Goal: Use online tool/utility: Utilize a website feature to perform a specific function

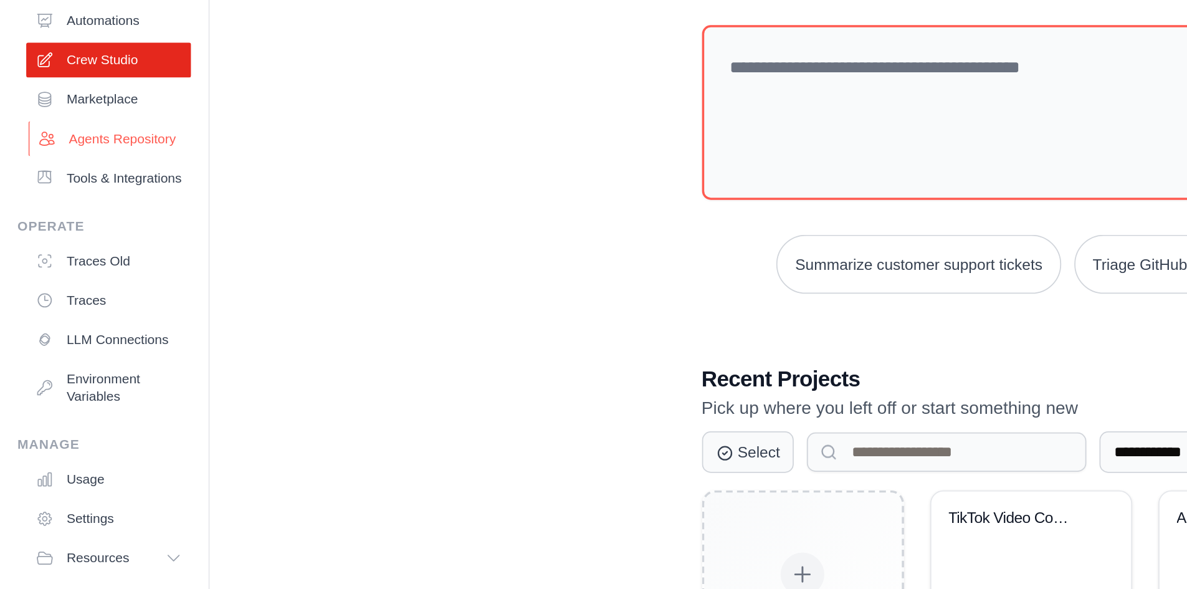
click at [59, 145] on link "Agents Repository" at bounding box center [63, 145] width 94 height 20
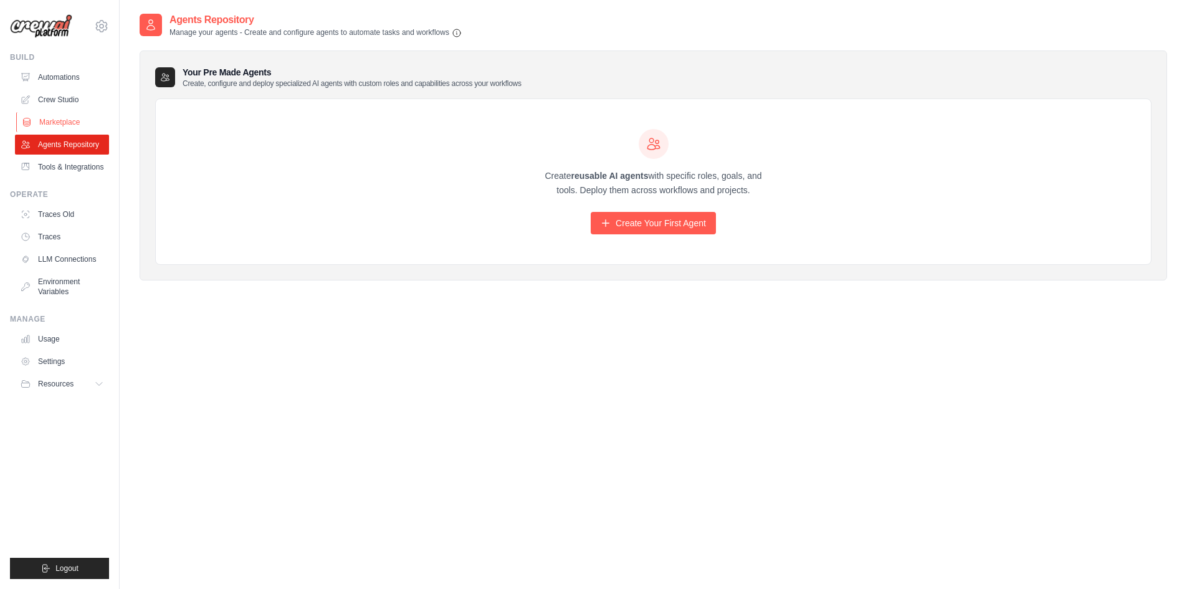
click at [62, 128] on link "Marketplace" at bounding box center [63, 122] width 94 height 20
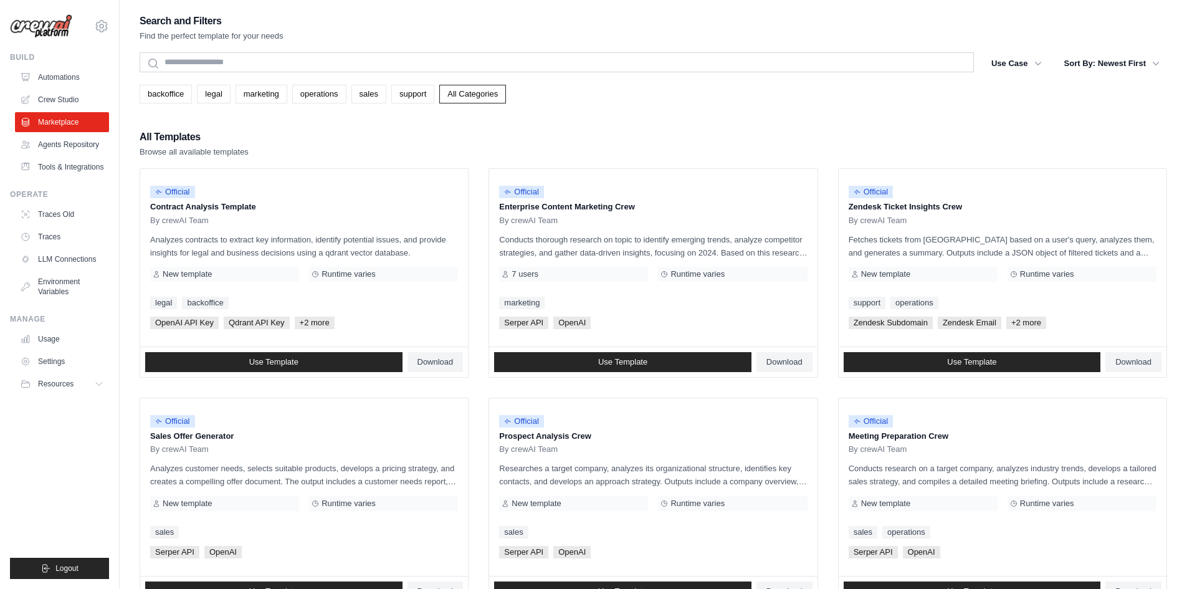
click at [67, 98] on link "Crew Studio" at bounding box center [62, 100] width 94 height 20
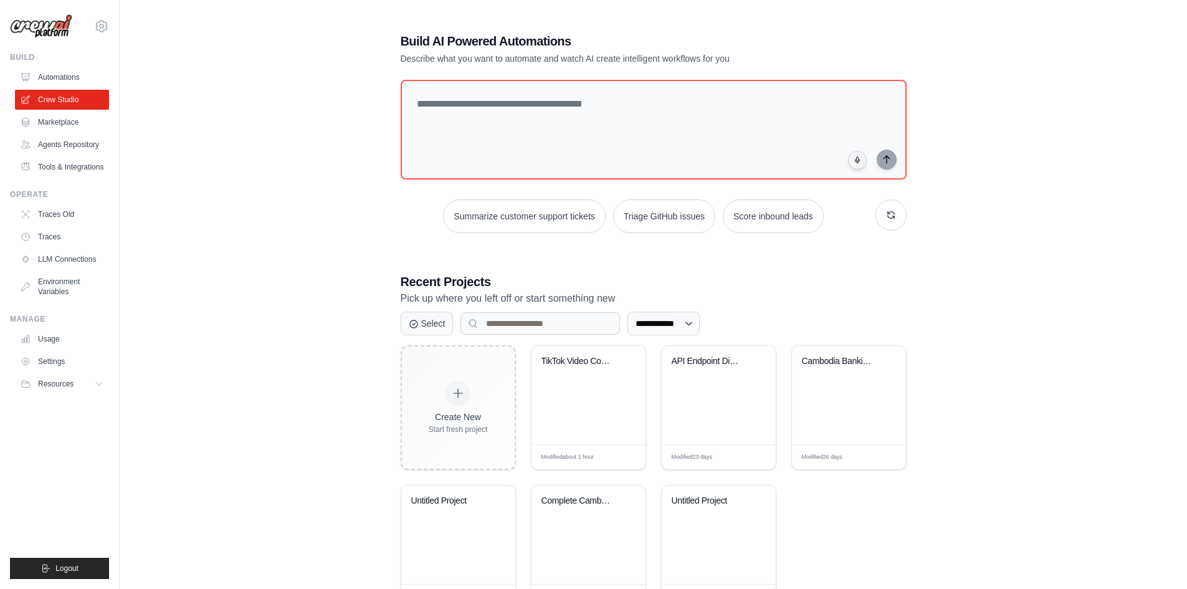
scroll to position [53, 0]
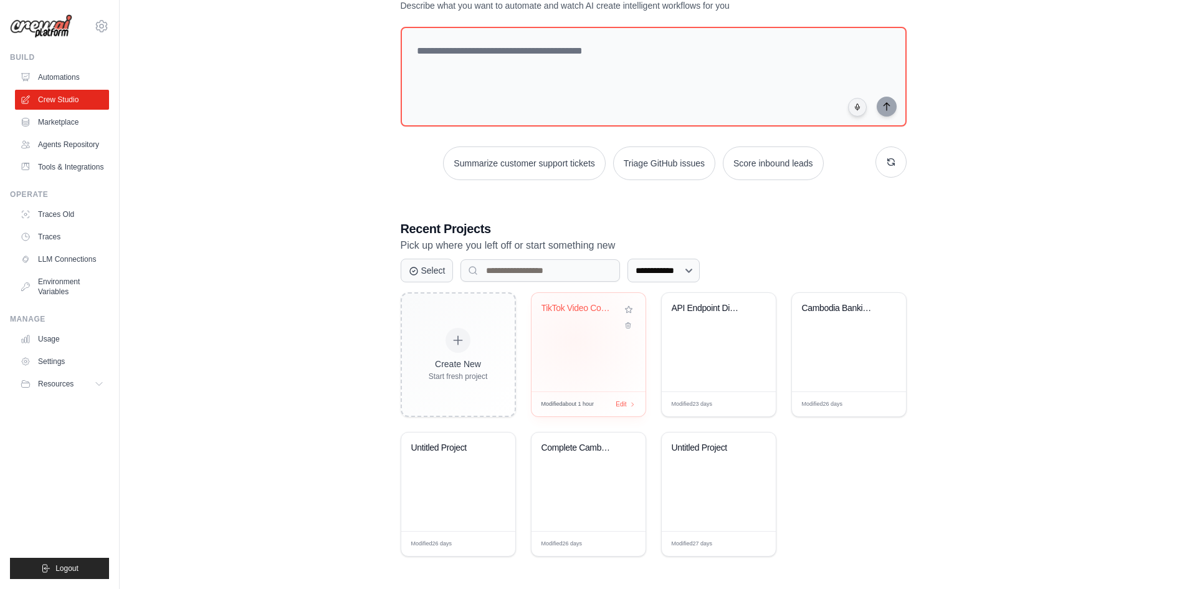
click at [575, 341] on div "TikTok Video Comment Sentiment Anal..." at bounding box center [589, 342] width 114 height 98
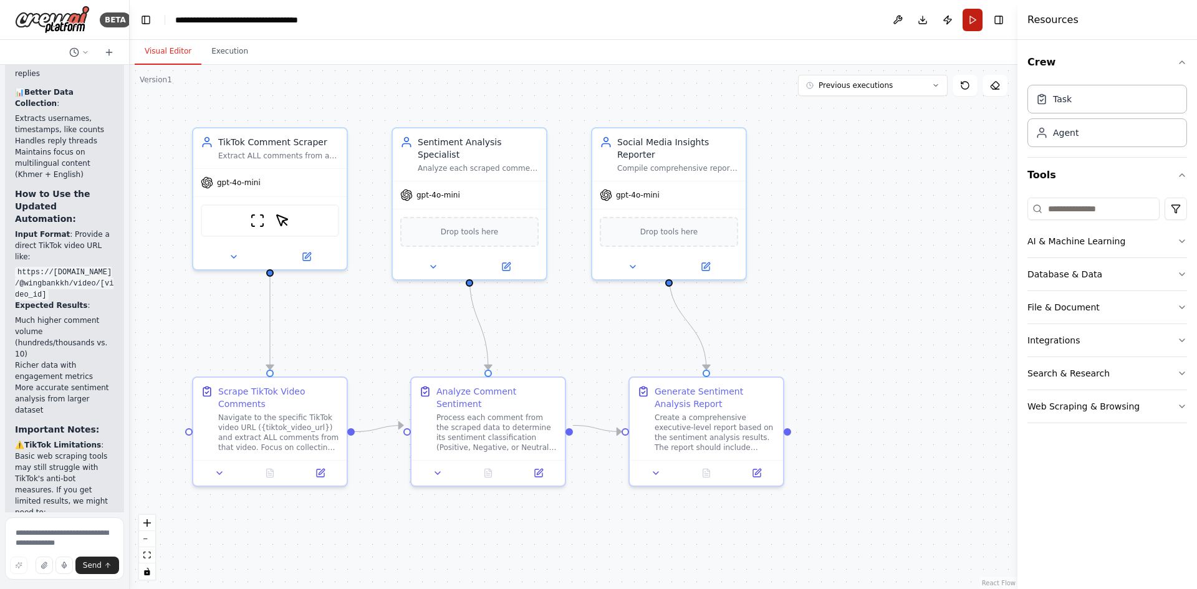
scroll to position [7860, 0]
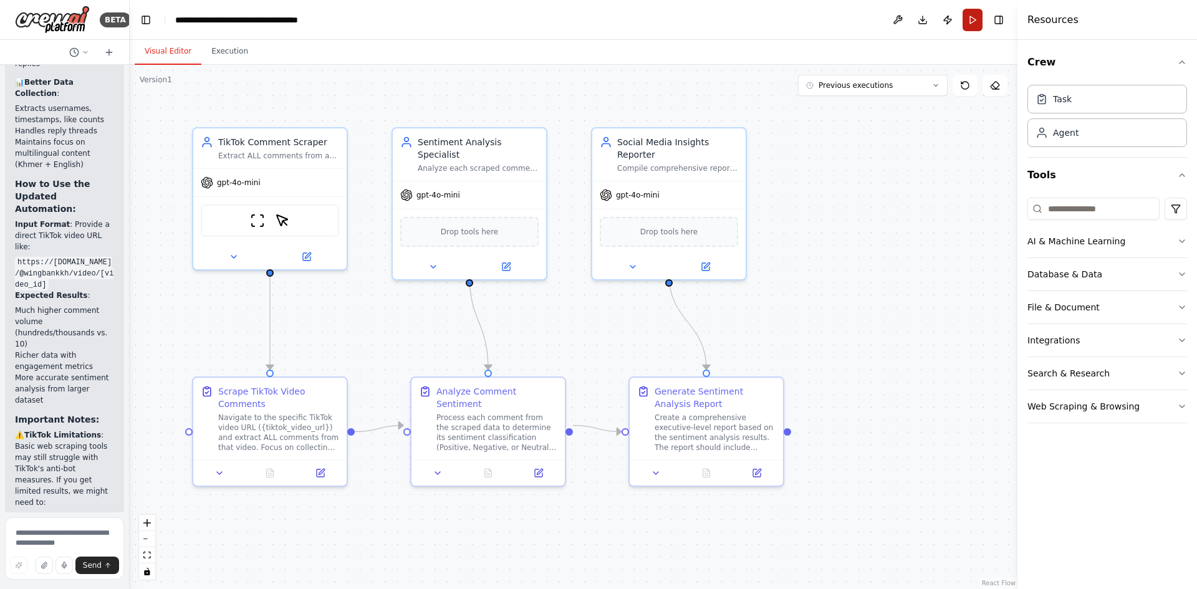
click at [967, 18] on button "Run" at bounding box center [972, 20] width 20 height 22
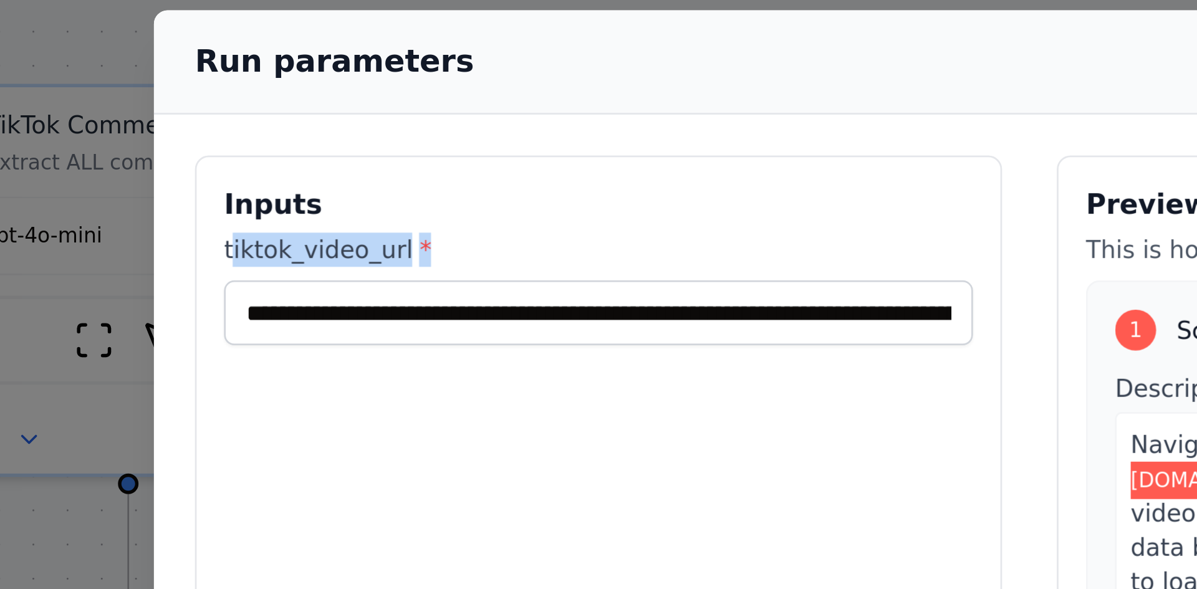
drag, startPoint x: 307, startPoint y: 187, endPoint x: 408, endPoint y: 185, distance: 100.4
click at [408, 185] on label "tiktok_video_url *" at bounding box center [441, 187] width 273 height 12
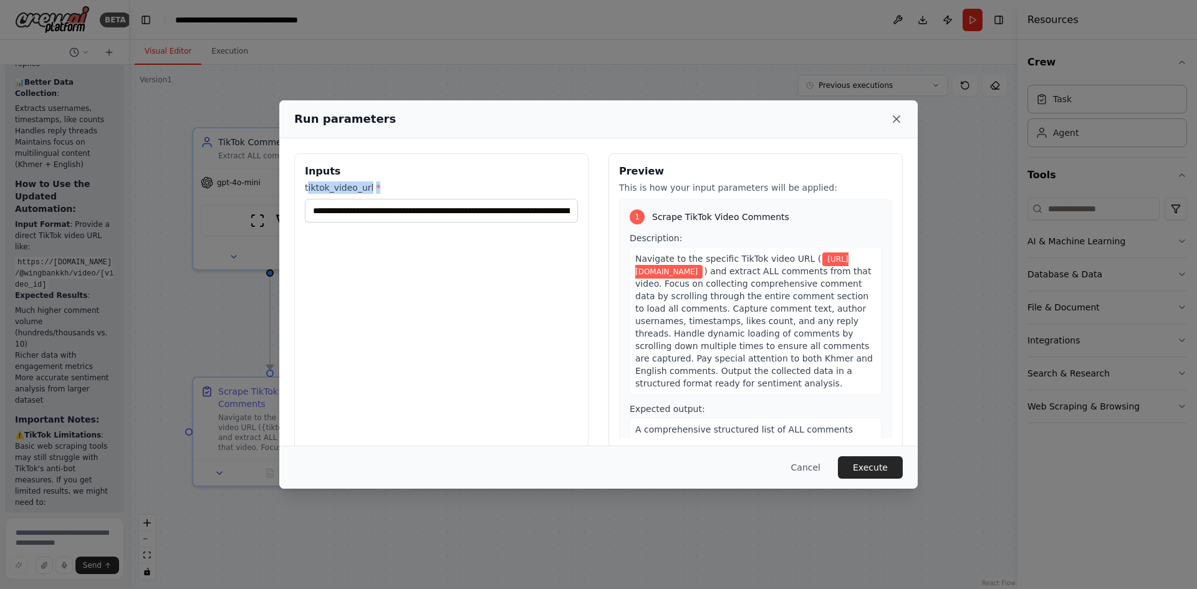
click at [898, 118] on icon at bounding box center [896, 119] width 12 height 12
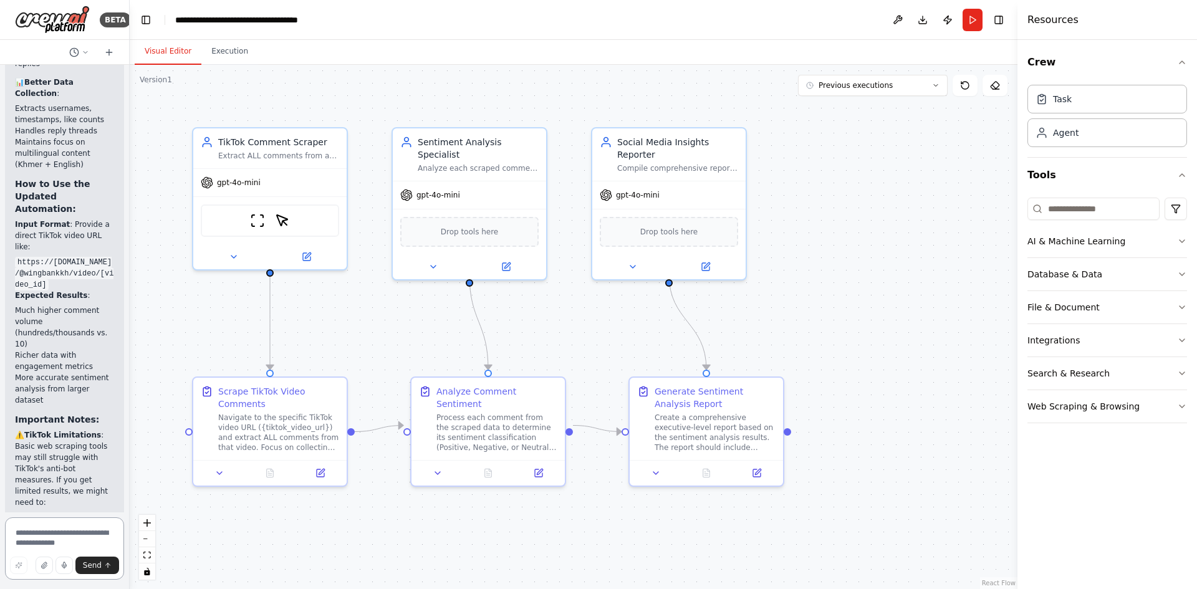
click at [78, 532] on textarea at bounding box center [64, 548] width 119 height 62
type textarea "**********"
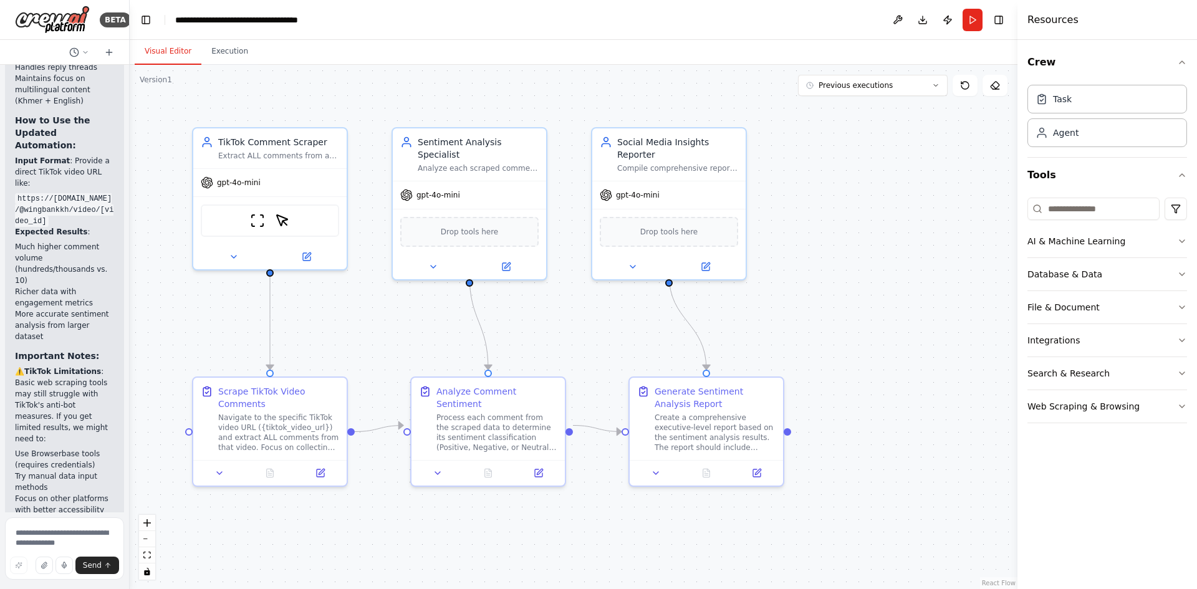
scroll to position [7992, 0]
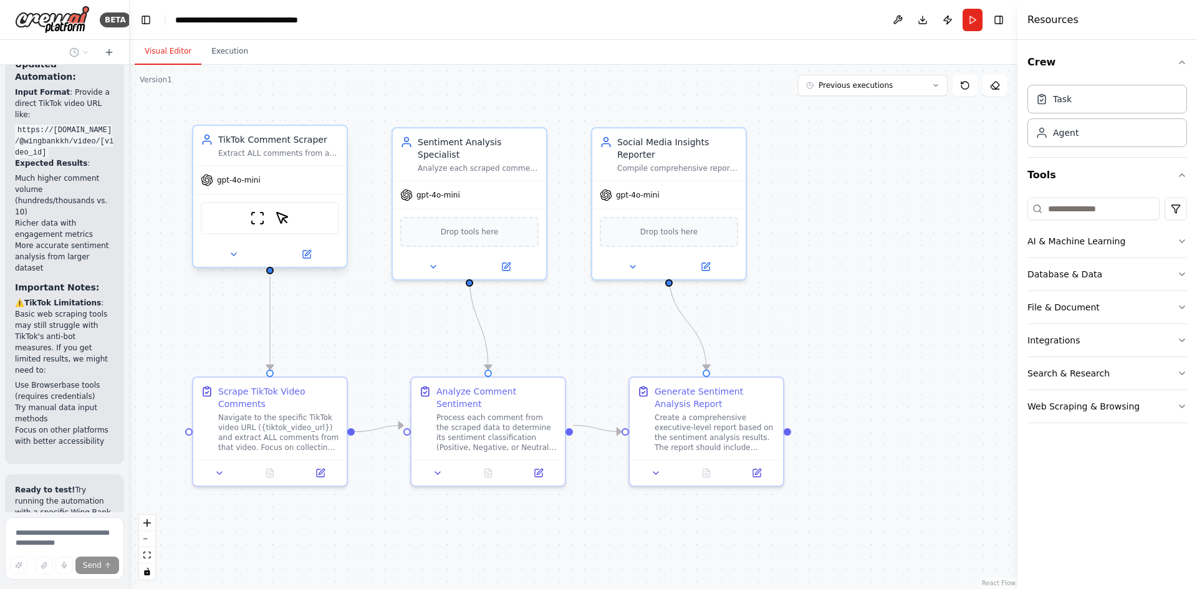
click at [243, 186] on div "gpt-4o-mini" at bounding box center [269, 179] width 153 height 27
click at [431, 188] on span "gpt-4o-mini" at bounding box center [438, 193] width 44 height 10
click at [1053, 243] on div "AI & Machine Learning" at bounding box center [1076, 241] width 98 height 12
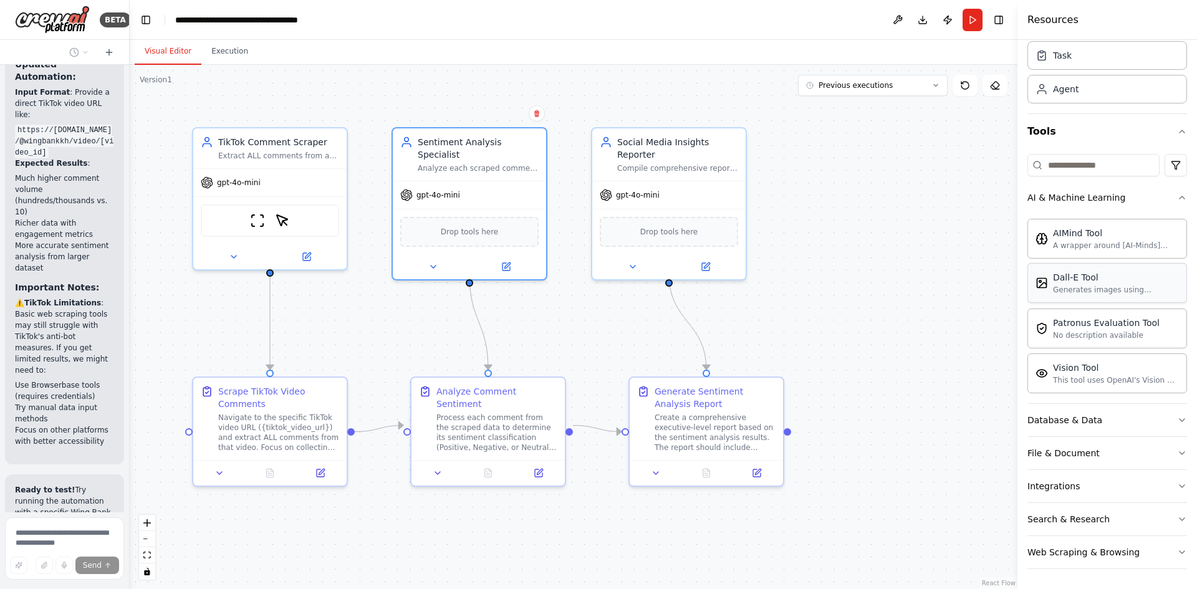
scroll to position [43, 0]
click at [1148, 224] on div "AIMind Tool A wrapper around [AI-Minds](https://mindsdb.com/minds). Useful for …" at bounding box center [1107, 239] width 160 height 40
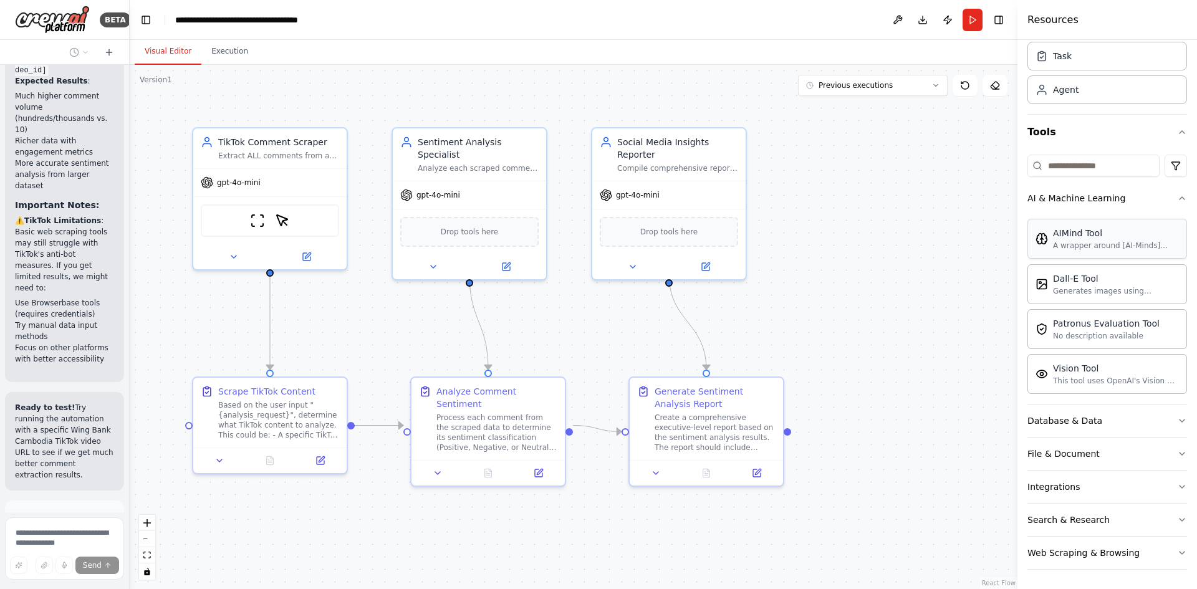
click at [1071, 232] on div "AIMind Tool" at bounding box center [1116, 233] width 126 height 12
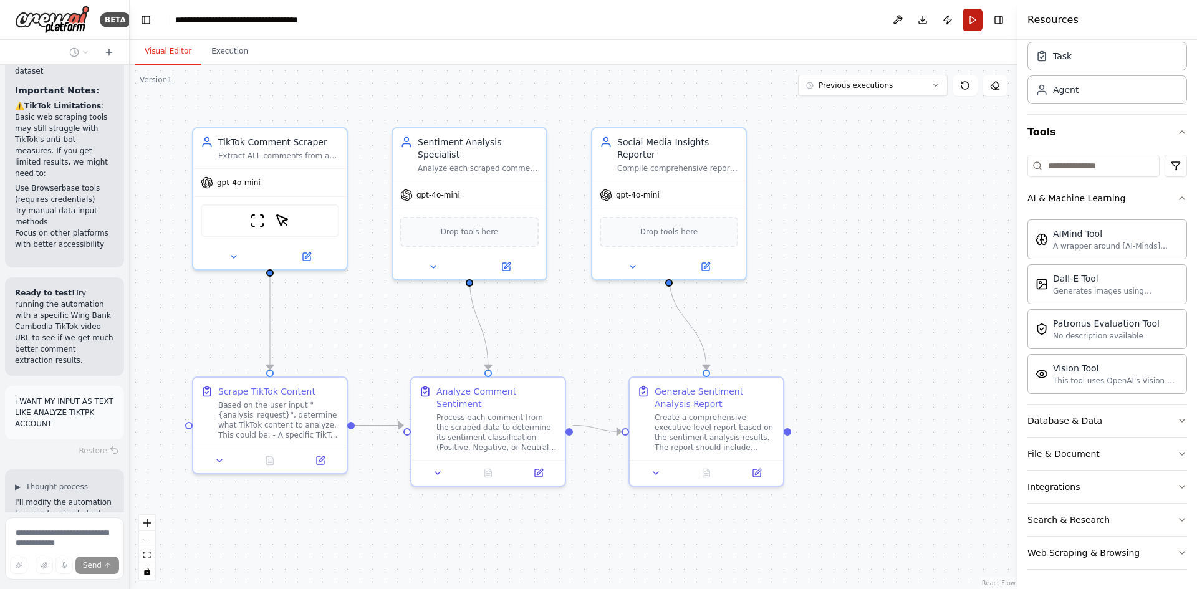
click at [972, 26] on button "Run" at bounding box center [972, 20] width 20 height 22
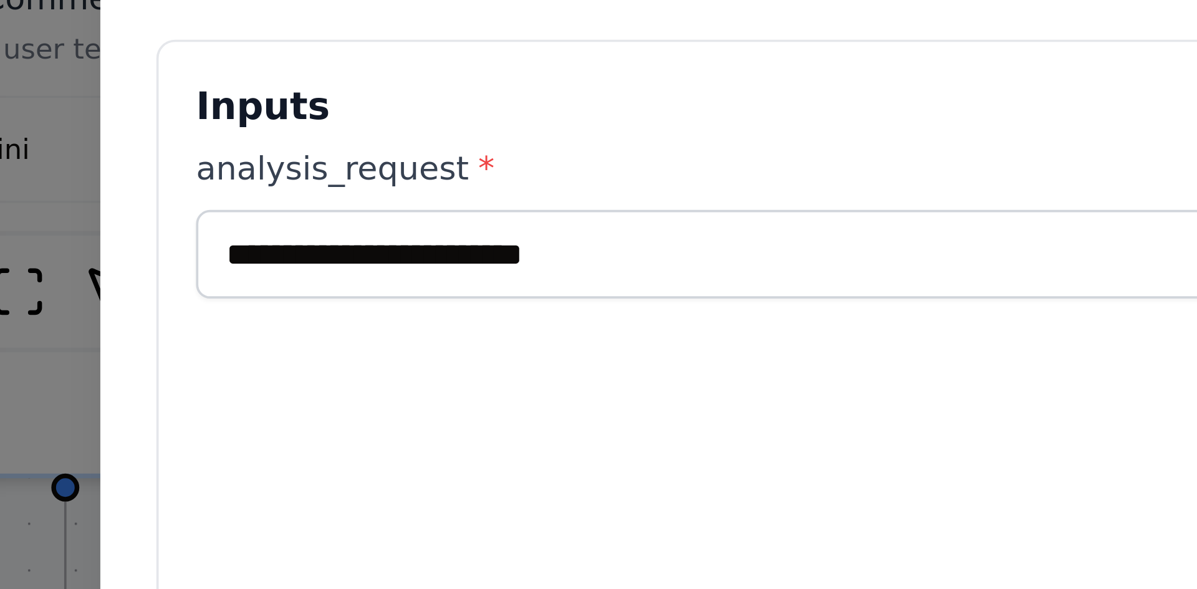
scroll to position [8287, 0]
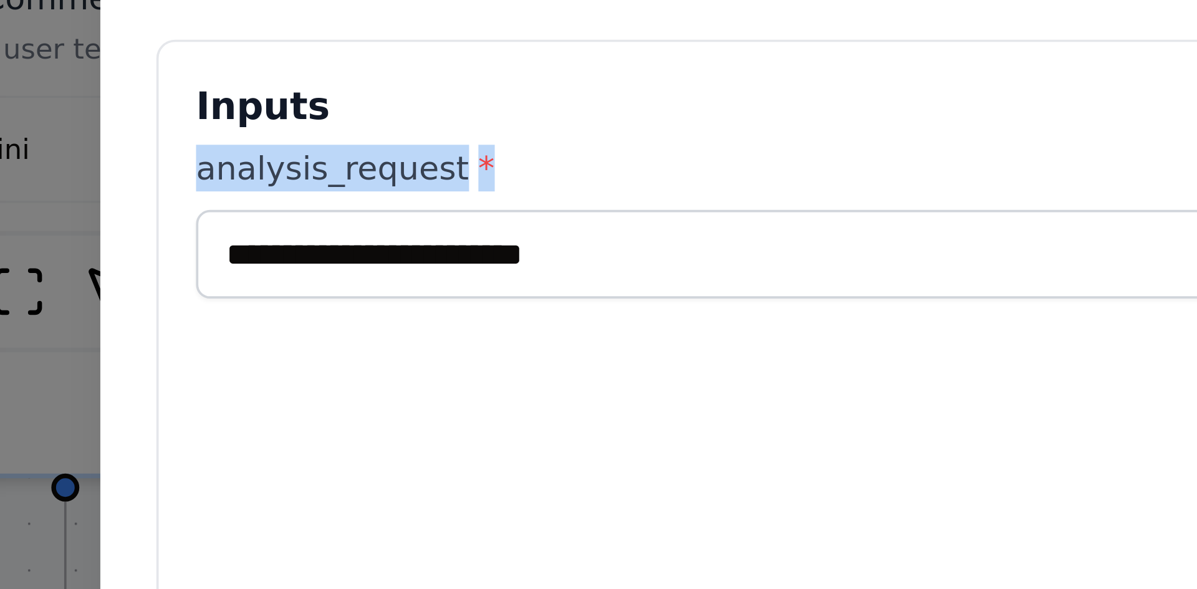
drag, startPoint x: 306, startPoint y: 188, endPoint x: 387, endPoint y: 188, distance: 81.0
click at [387, 188] on label "analysis_request *" at bounding box center [441, 187] width 273 height 12
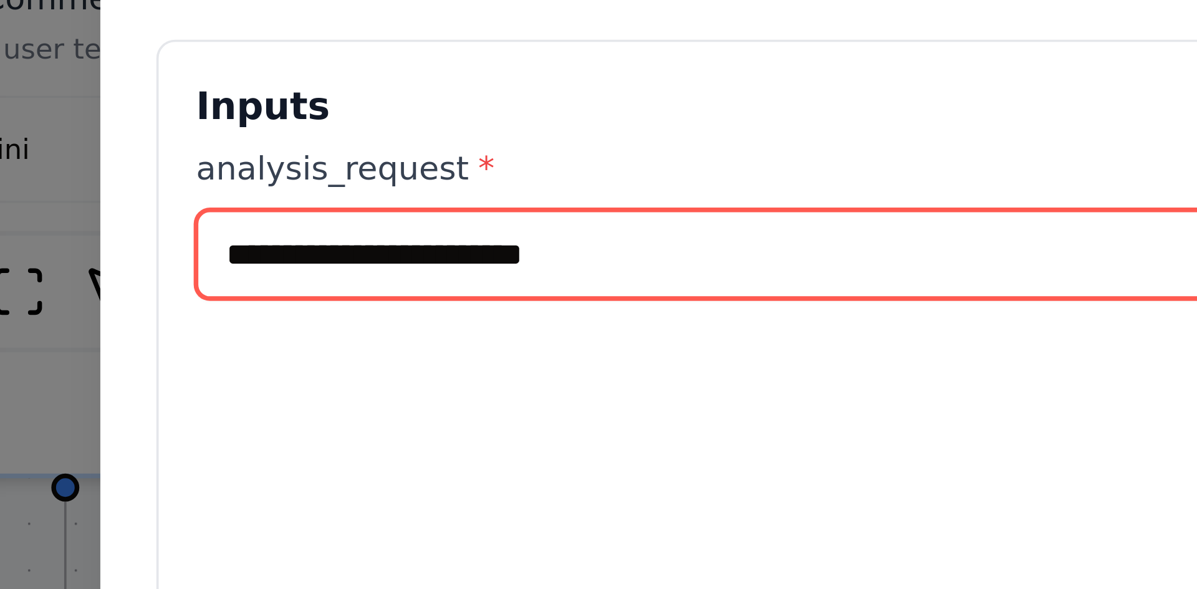
drag, startPoint x: 403, startPoint y: 211, endPoint x: 330, endPoint y: 214, distance: 73.0
click at [330, 214] on input "analysis_request *" at bounding box center [441, 211] width 273 height 24
type input "****"
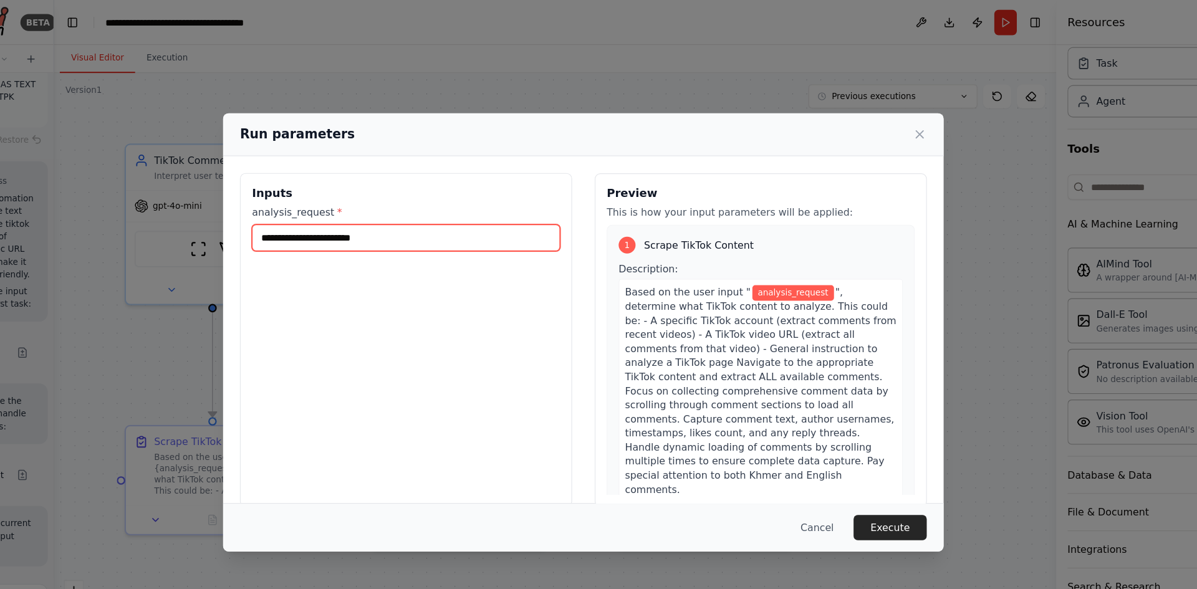
scroll to position [8560, 0]
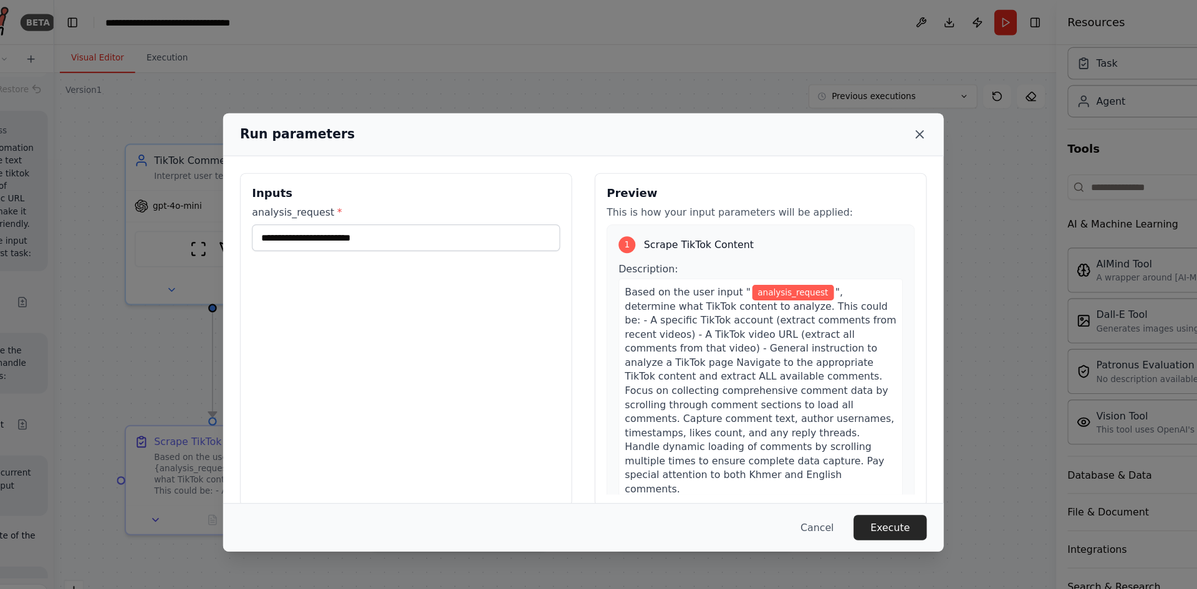
click at [901, 116] on icon at bounding box center [896, 119] width 12 height 12
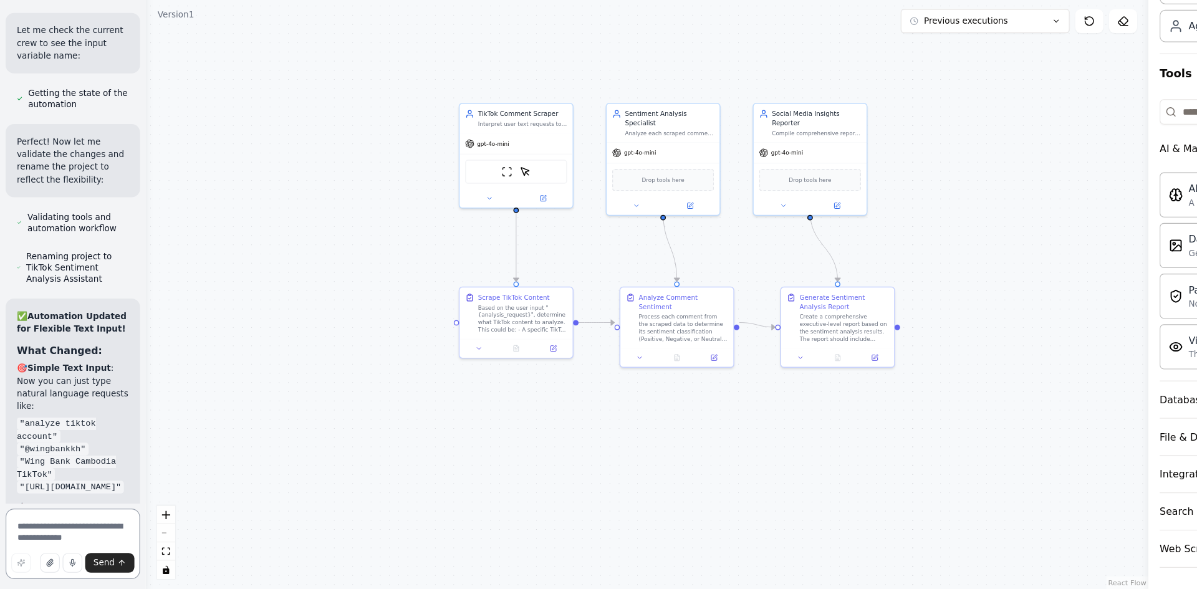
scroll to position [9054, 0]
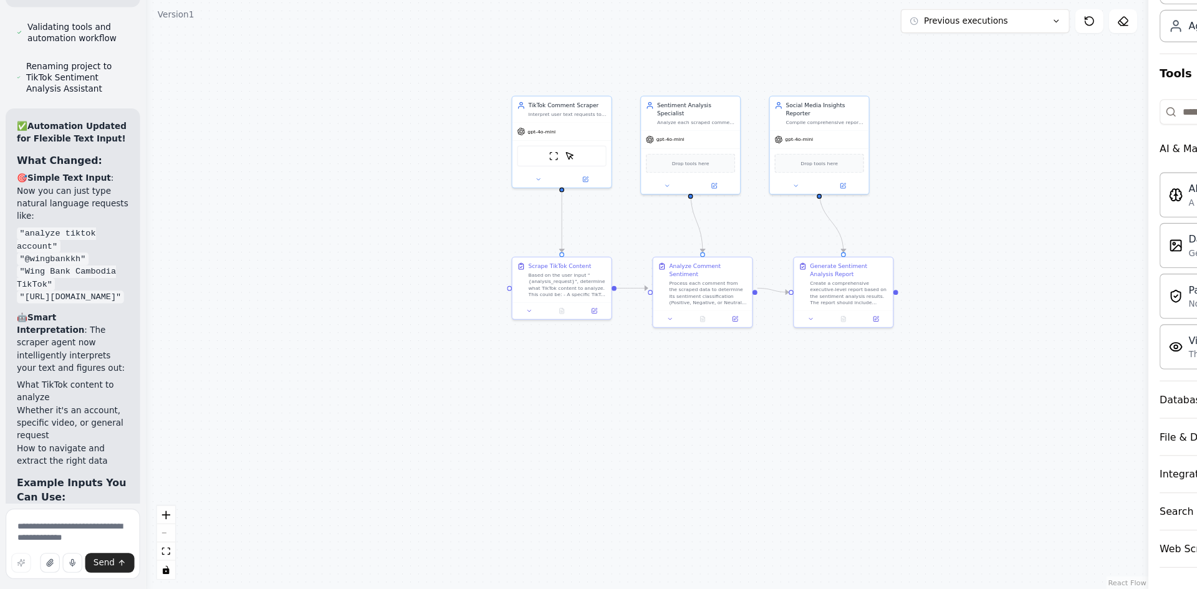
click at [1008, 74] on div ".deletable-edge-delete-btn { width: 20px; height: 20px; border: 0px solid #ffff…" at bounding box center [573, 327] width 887 height 524
click at [1002, 92] on button at bounding box center [994, 85] width 25 height 21
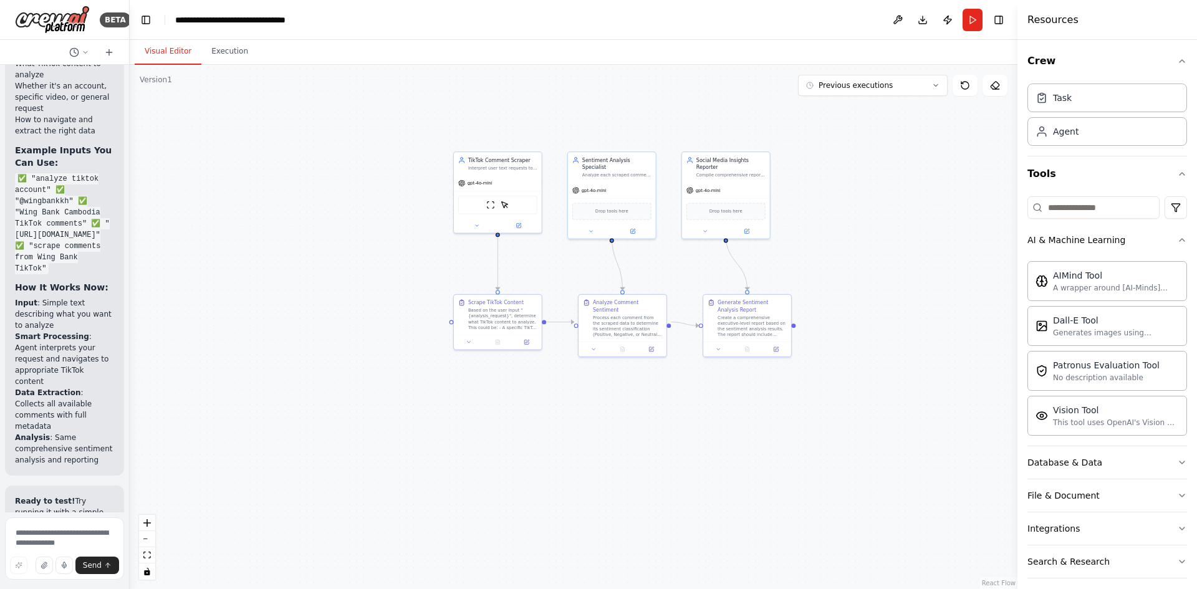
scroll to position [0, 0]
click at [1098, 134] on div "Agent" at bounding box center [1107, 132] width 160 height 29
click at [1065, 137] on div "Agent" at bounding box center [1066, 132] width 26 height 12
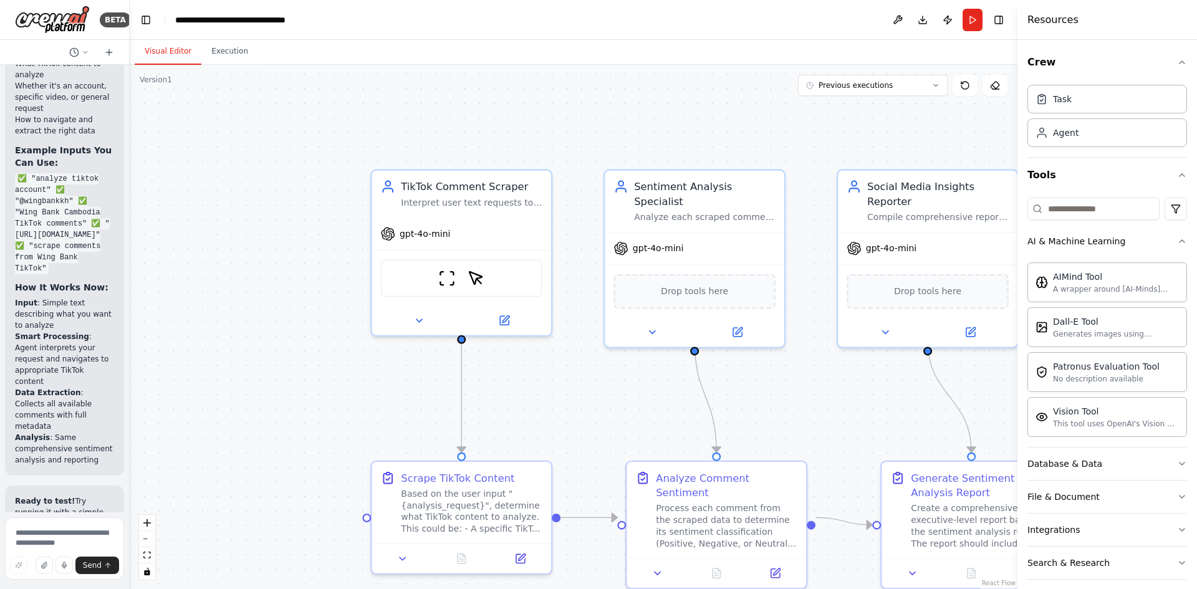
click at [500, 141] on div ".deletable-edge-delete-btn { width: 20px; height: 20px; border: 0px solid #ffff…" at bounding box center [573, 327] width 887 height 524
click at [436, 234] on span "gpt-4o-mini" at bounding box center [424, 231] width 51 height 12
click at [419, 232] on span "gpt-4o-mini" at bounding box center [424, 231] width 51 height 12
click at [497, 310] on button at bounding box center [504, 317] width 82 height 17
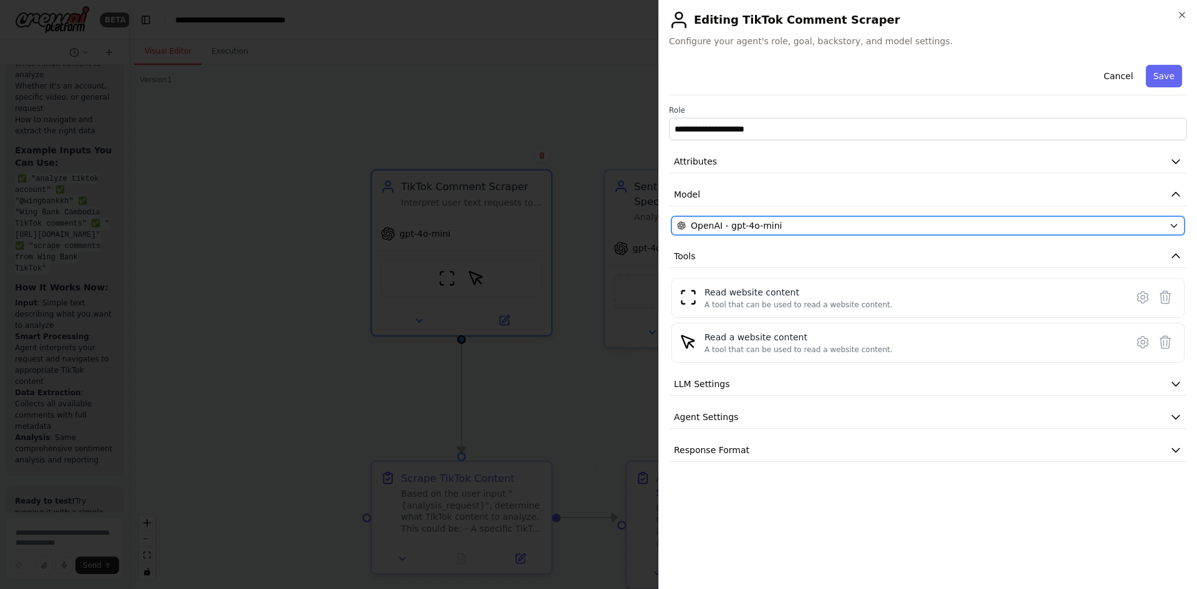
click at [757, 227] on span "OpenAI - gpt-4o-mini" at bounding box center [736, 225] width 91 height 12
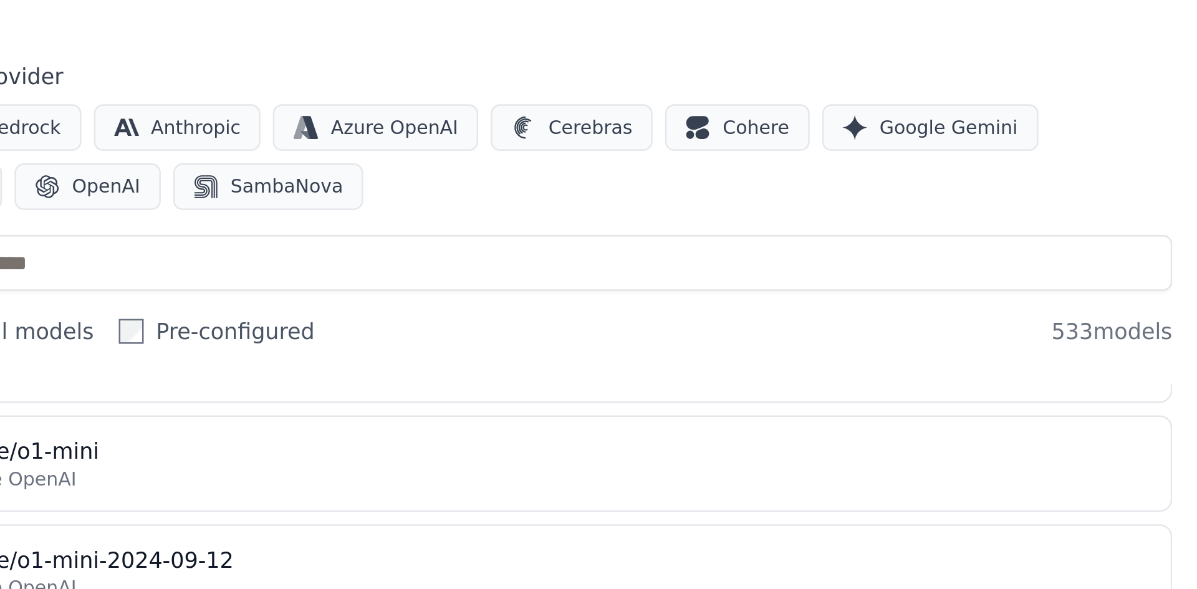
click at [710, 143] on span "Groq" at bounding box center [701, 148] width 18 height 10
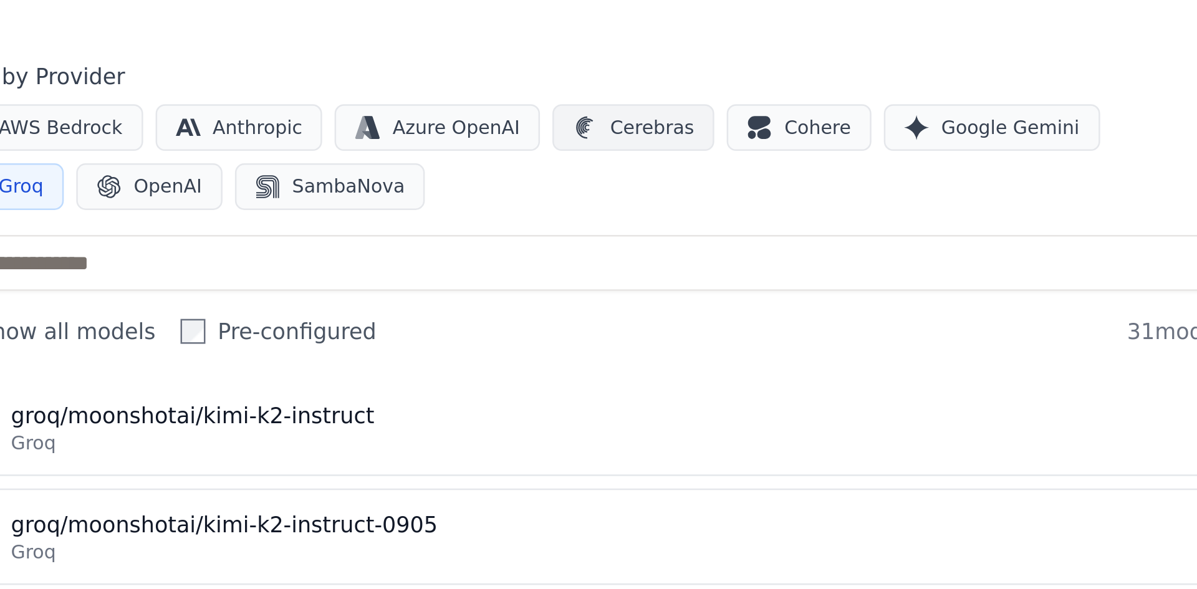
click at [937, 119] on span "Cerebras" at bounding box center [954, 124] width 34 height 10
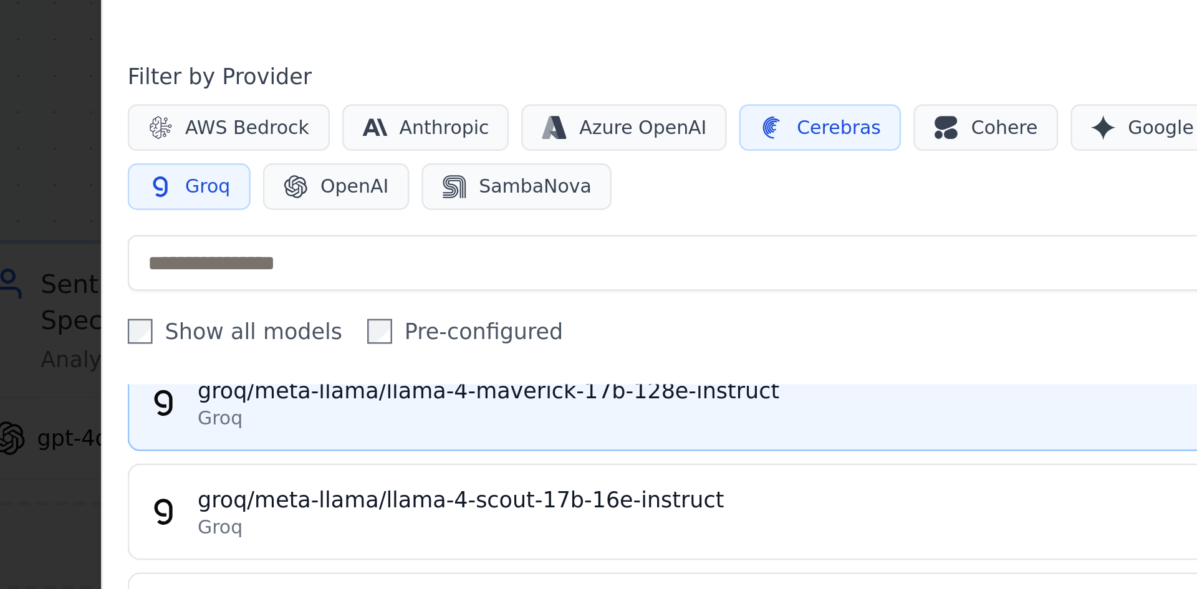
scroll to position [1086, 0]
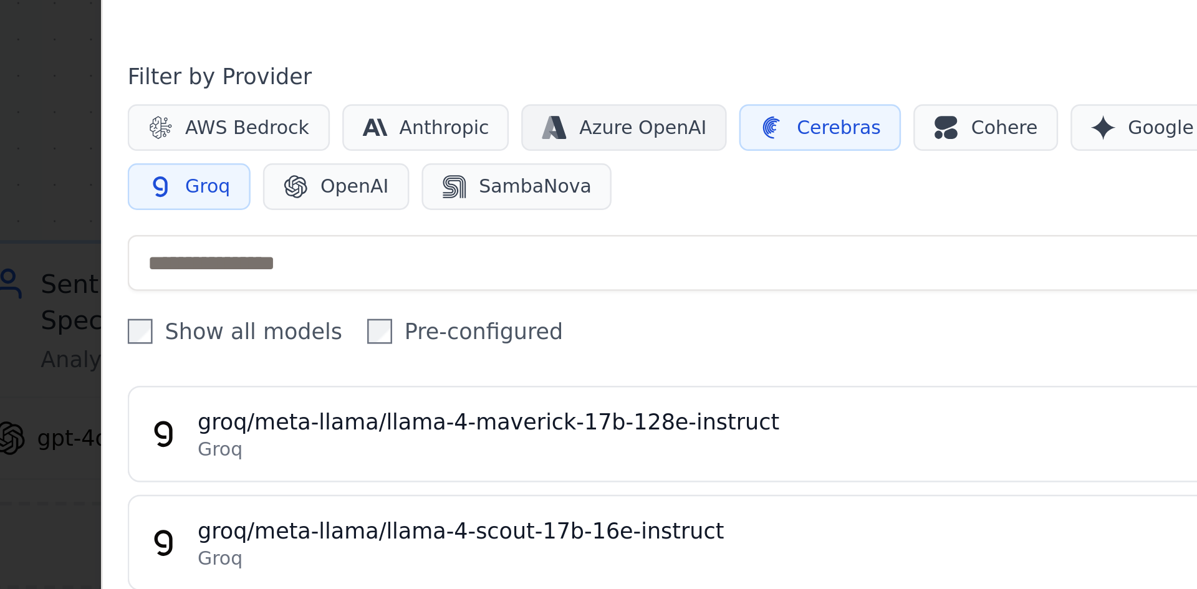
click at [874, 122] on span "Azure OpenAI" at bounding box center [874, 124] width 51 height 10
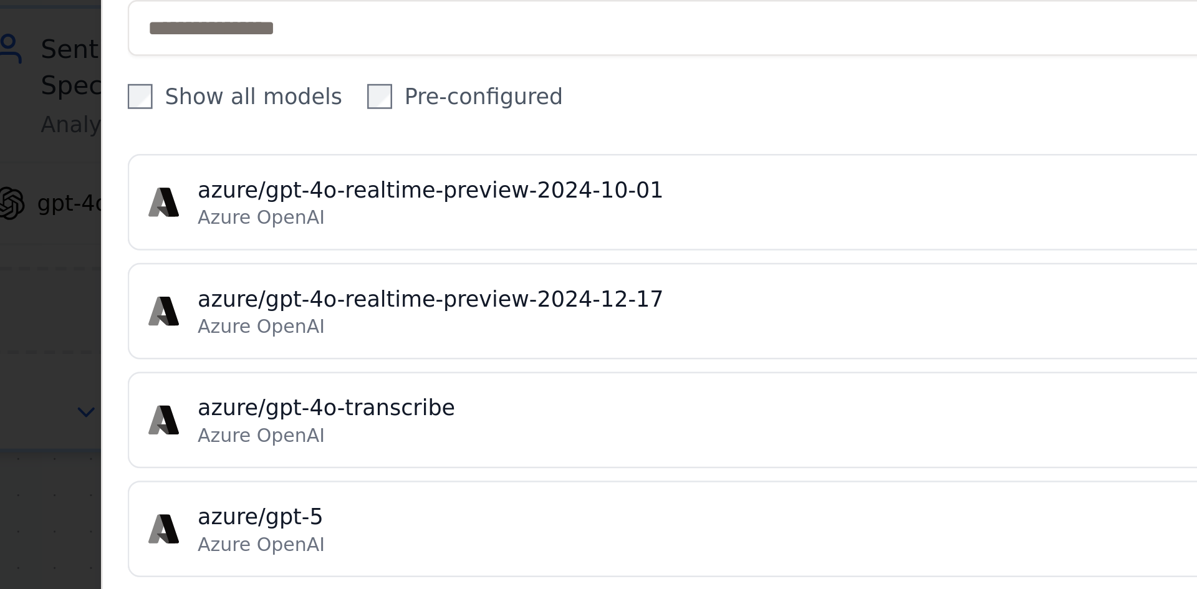
scroll to position [2548, 0]
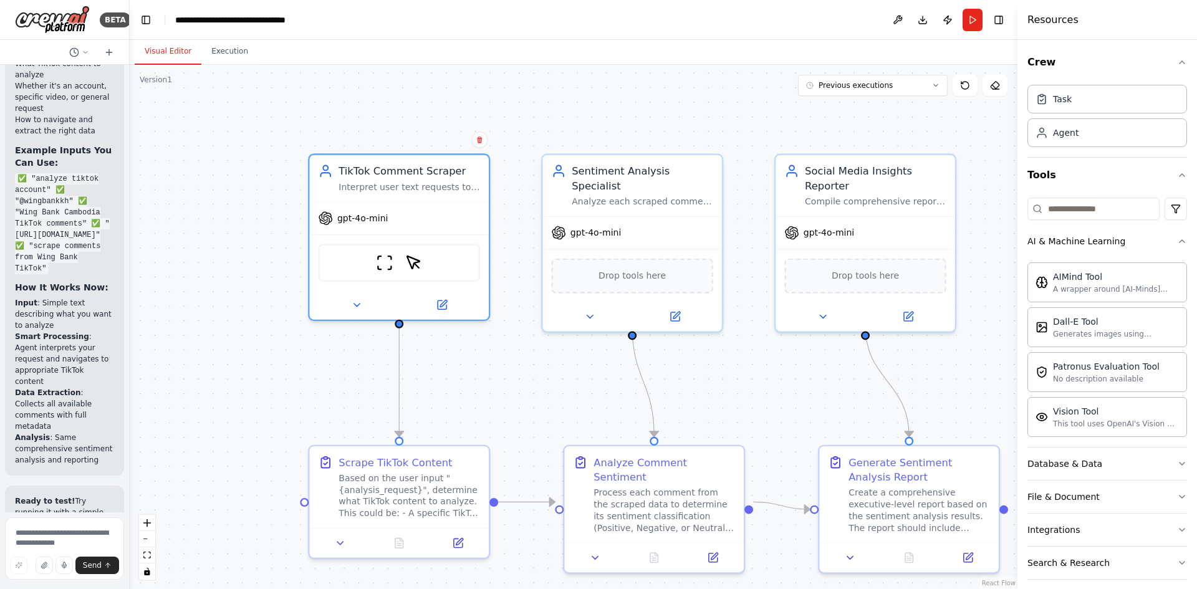
drag, startPoint x: 788, startPoint y: 394, endPoint x: 711, endPoint y: 375, distance: 78.9
click at [711, 375] on div ".deletable-edge-delete-btn { width: 20px; height: 20px; border: 0px solid #ffff…" at bounding box center [573, 327] width 887 height 524
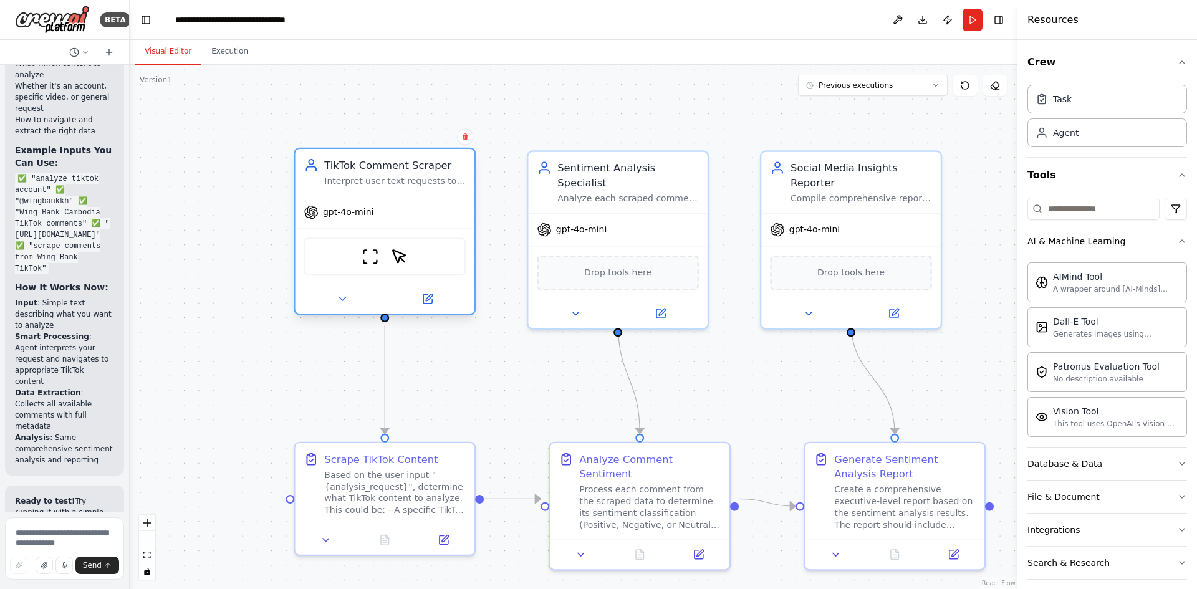
click at [348, 220] on div "gpt-4o-mini" at bounding box center [384, 212] width 179 height 32
click at [428, 299] on icon at bounding box center [428, 297] width 7 height 7
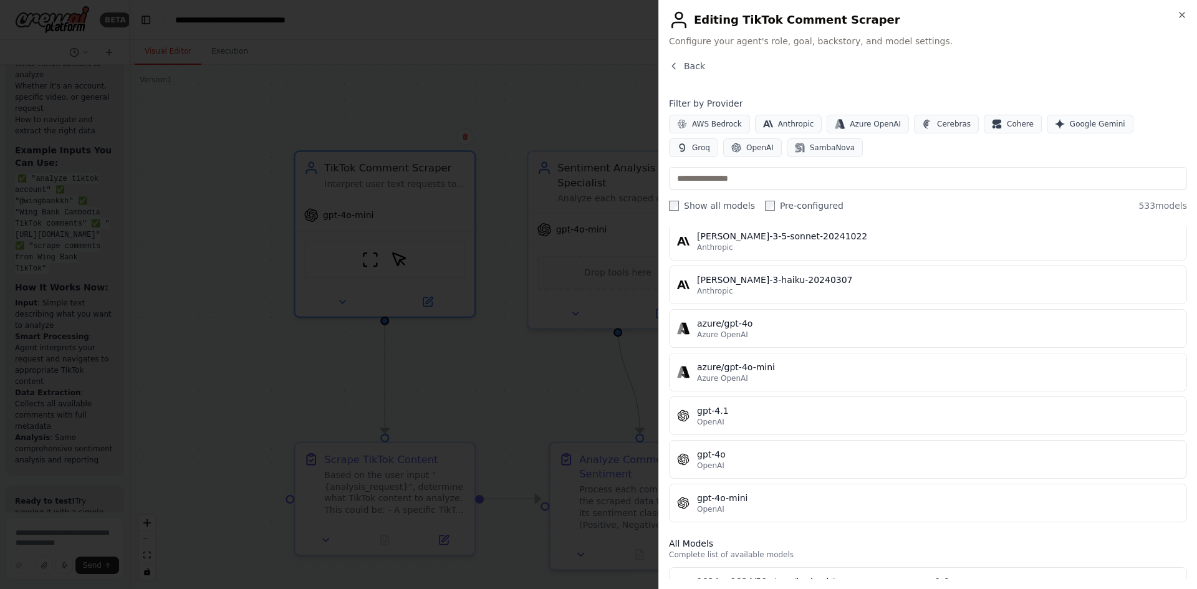
scroll to position [49, 0]
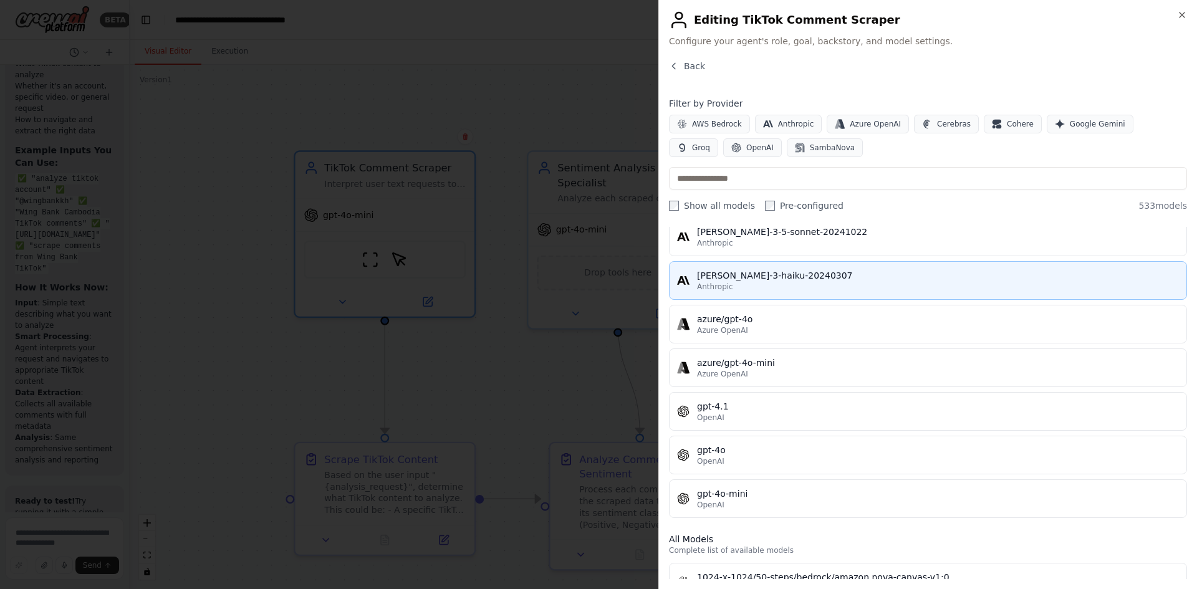
click at [745, 280] on div "claude-3-haiku-20240307" at bounding box center [938, 275] width 482 height 12
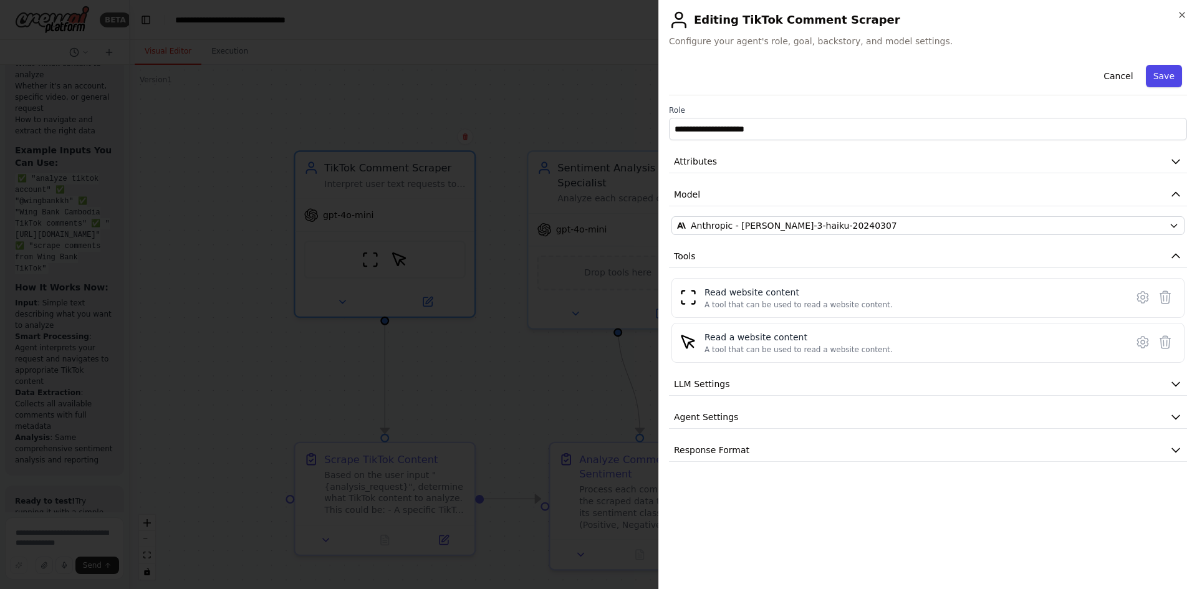
click at [1160, 76] on button "Save" at bounding box center [1164, 76] width 36 height 22
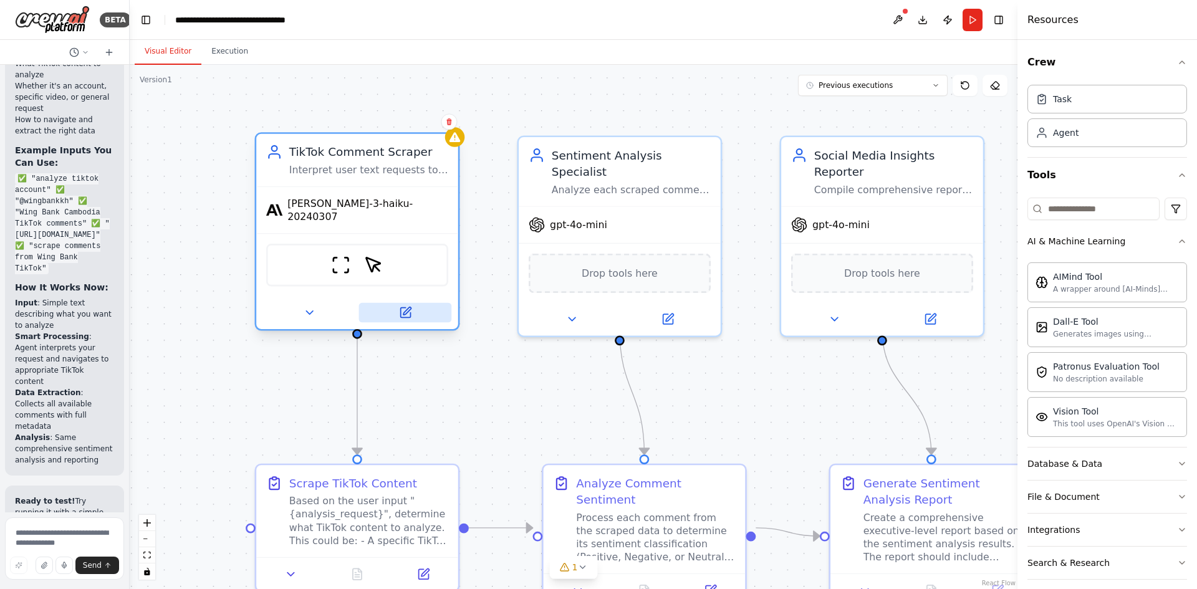
click at [416, 311] on button at bounding box center [405, 313] width 93 height 20
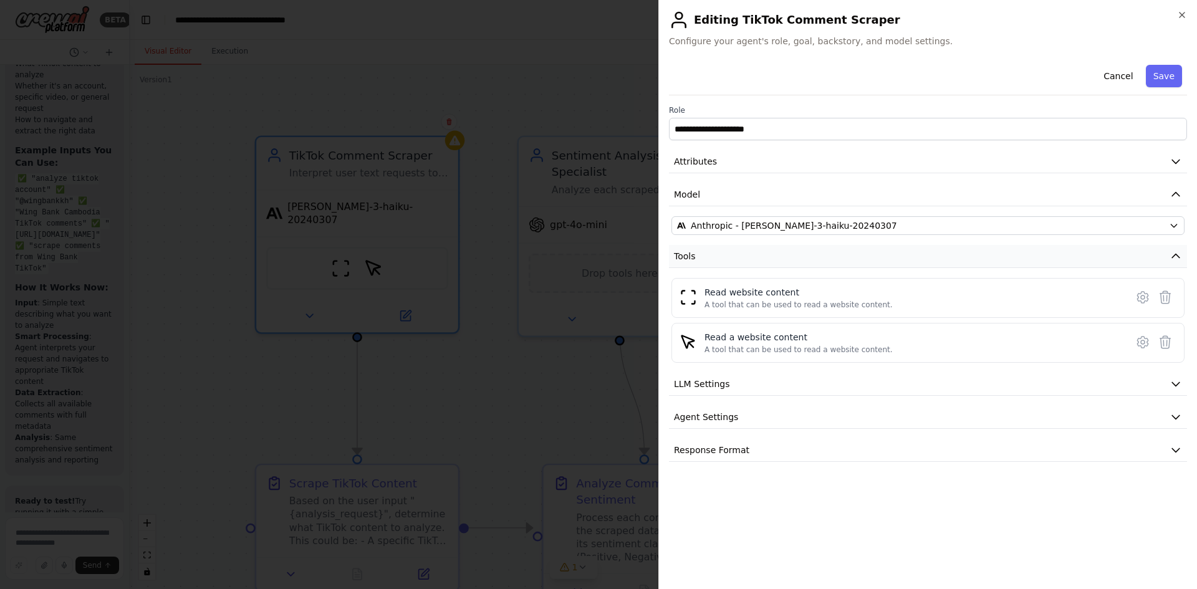
click at [868, 262] on button "Tools" at bounding box center [928, 256] width 518 height 23
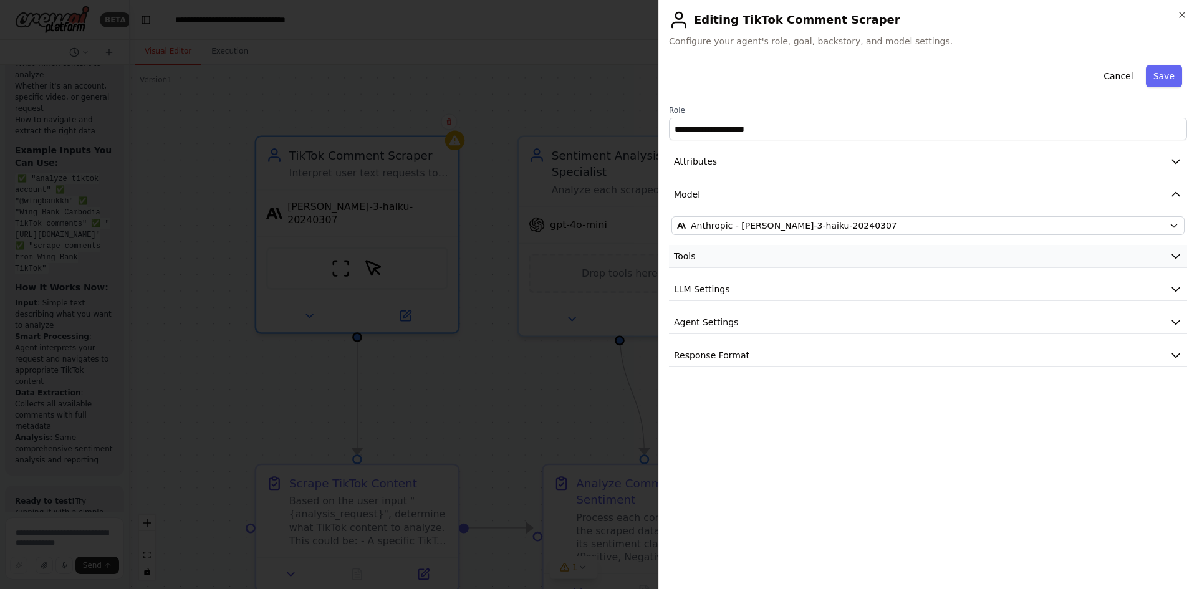
click at [972, 251] on button "Tools" at bounding box center [928, 256] width 518 height 23
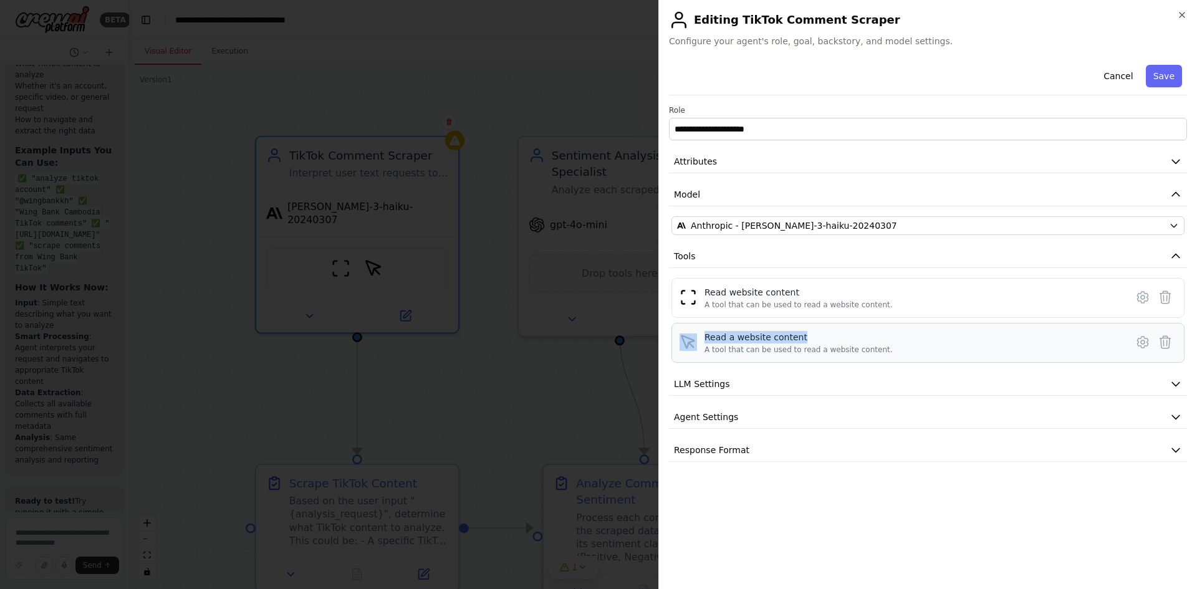
drag, startPoint x: 697, startPoint y: 333, endPoint x: 805, endPoint y: 323, distance: 108.2
click at [805, 323] on div "Read a website content A tool that can be used to read a website content." at bounding box center [927, 343] width 513 height 40
drag, startPoint x: 704, startPoint y: 352, endPoint x: 873, endPoint y: 343, distance: 169.1
click at [873, 343] on div "Read a website content A tool that can be used to read a website content." at bounding box center [913, 343] width 419 height 24
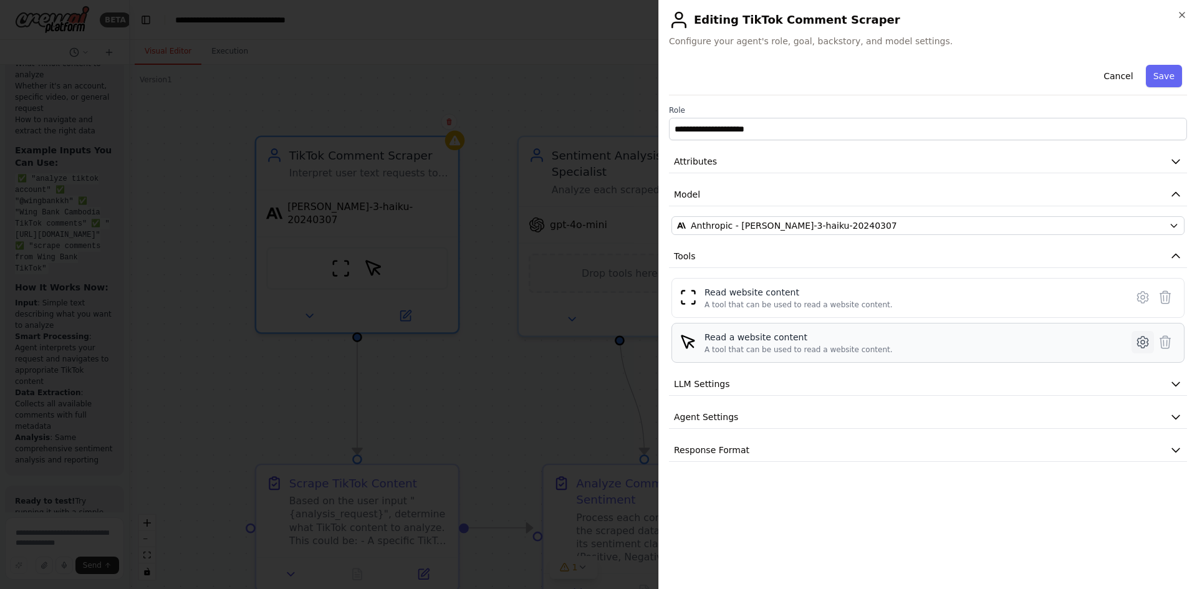
click at [1142, 346] on icon at bounding box center [1142, 342] width 15 height 15
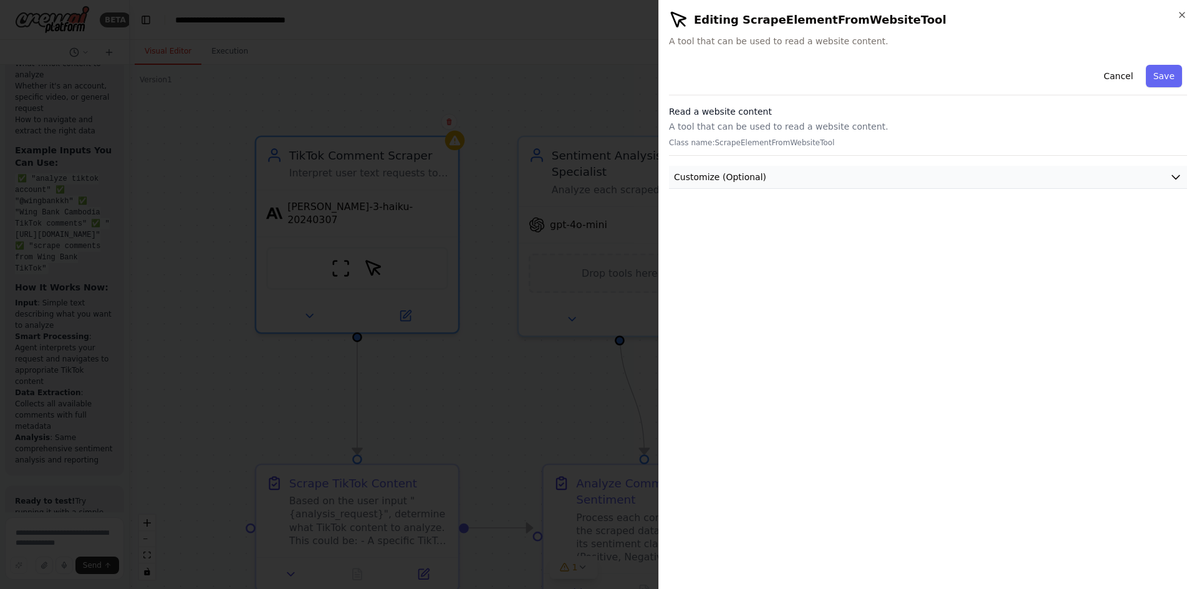
click at [888, 175] on button "Customize (Optional)" at bounding box center [928, 177] width 518 height 23
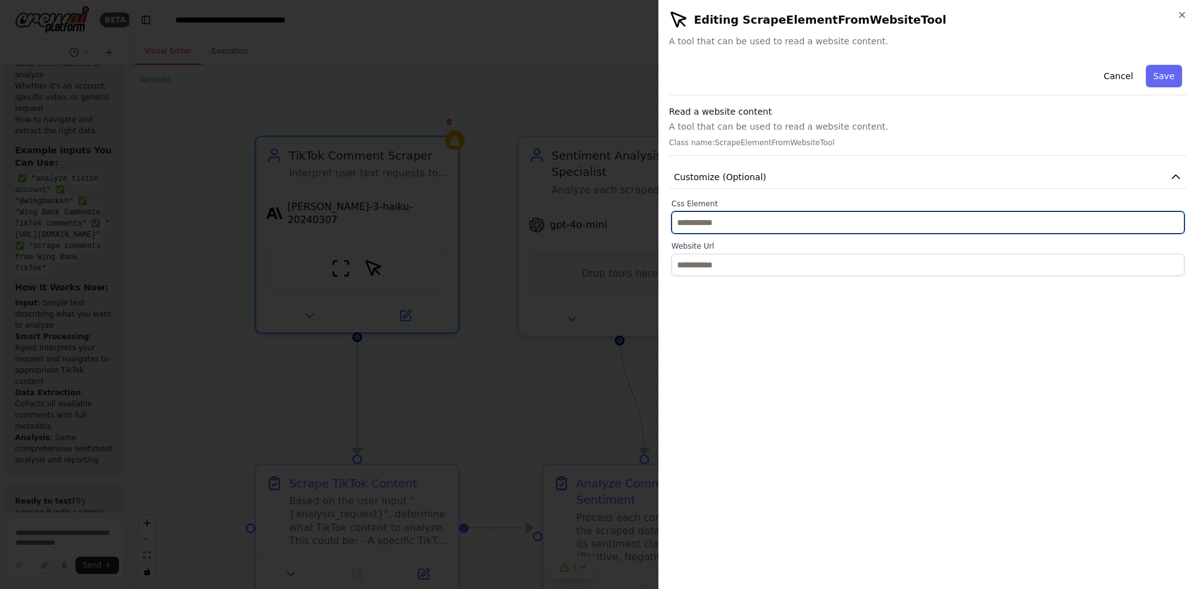
click at [755, 218] on input "text" at bounding box center [927, 222] width 513 height 22
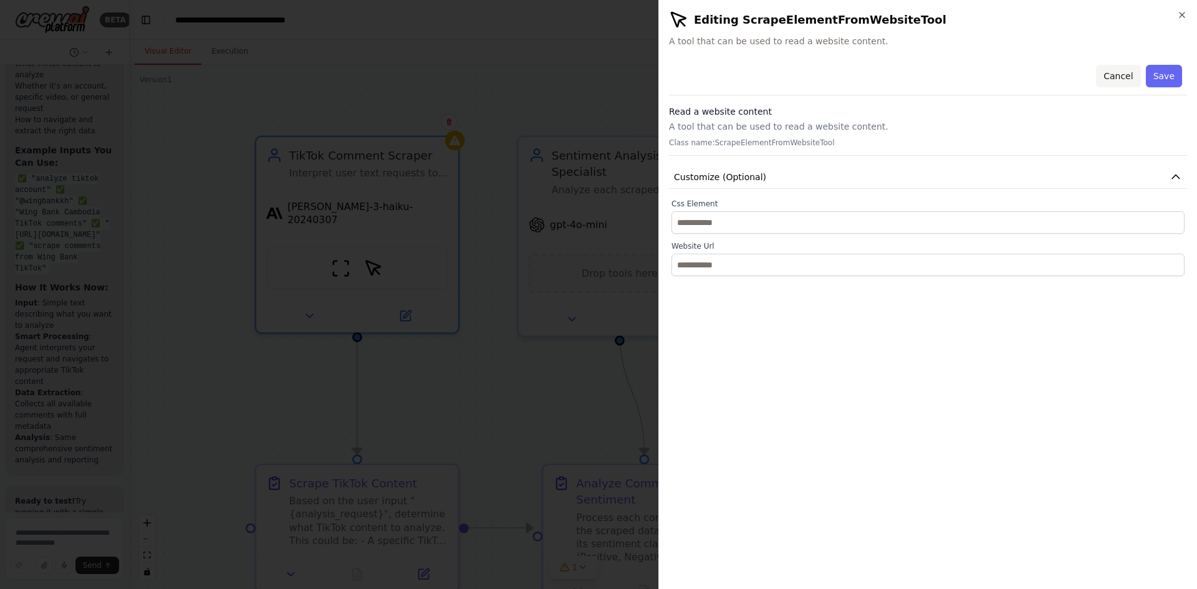
click at [1116, 76] on button "Cancel" at bounding box center [1118, 76] width 44 height 22
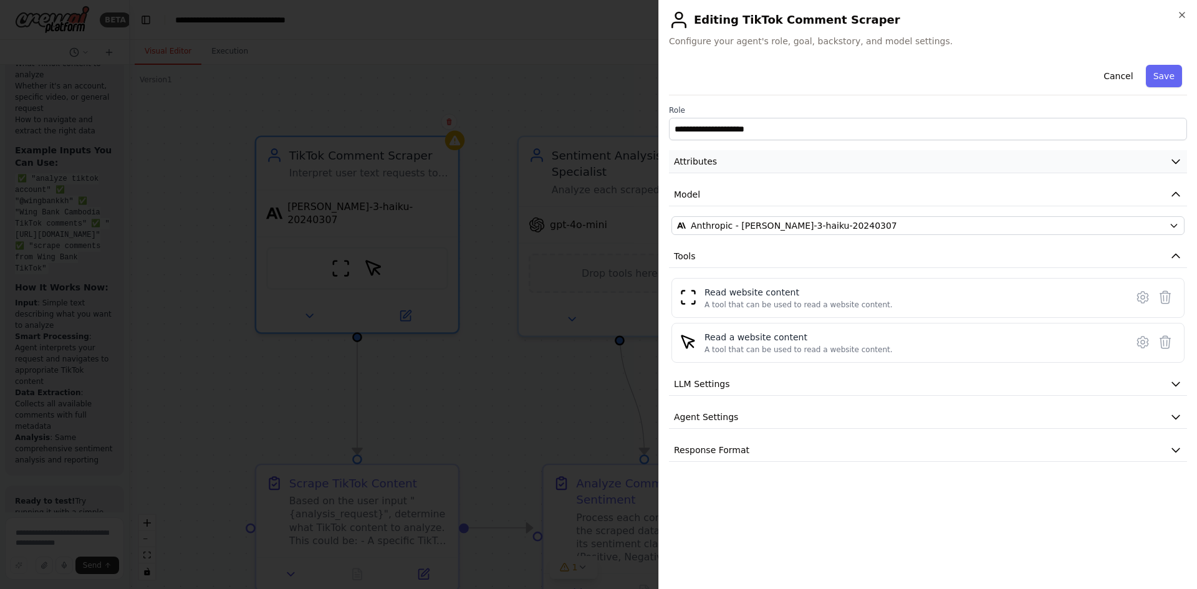
click at [901, 160] on button "Attributes" at bounding box center [928, 161] width 518 height 23
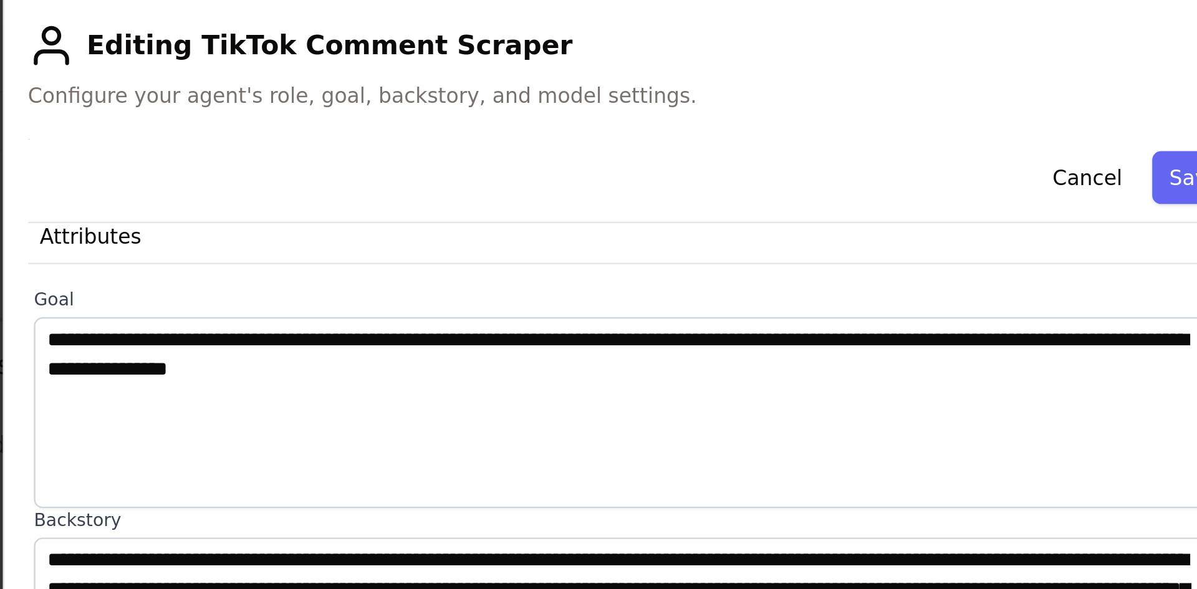
scroll to position [59, 0]
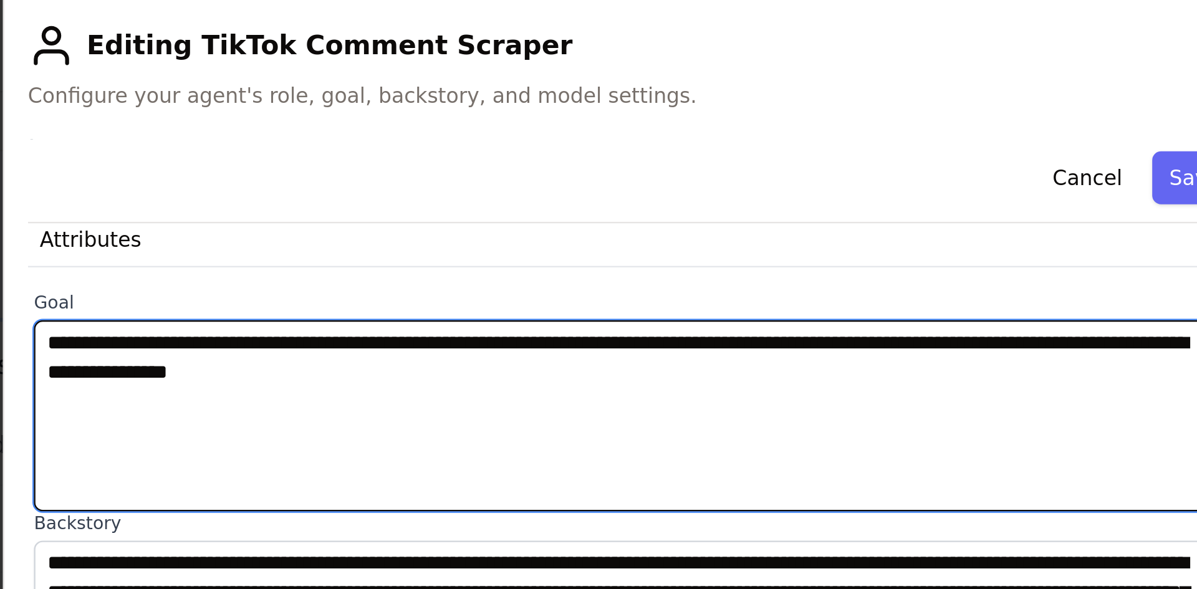
drag, startPoint x: 676, startPoint y: 145, endPoint x: 879, endPoint y: 159, distance: 203.1
click at [879, 159] on textarea "**********" at bounding box center [923, 176] width 504 height 81
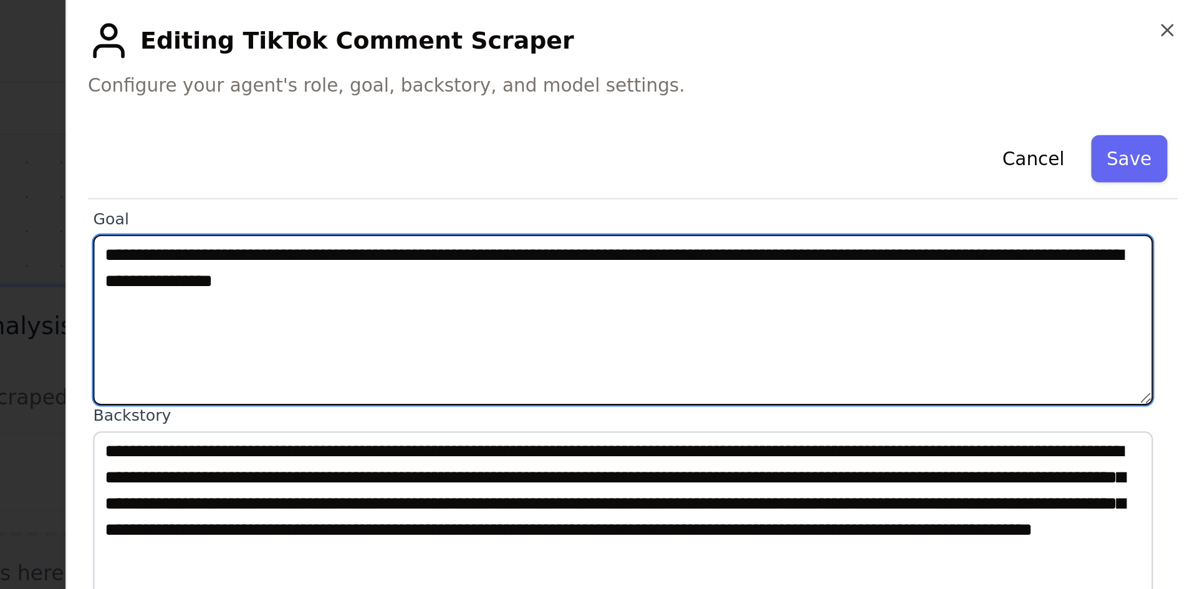
scroll to position [87, 0]
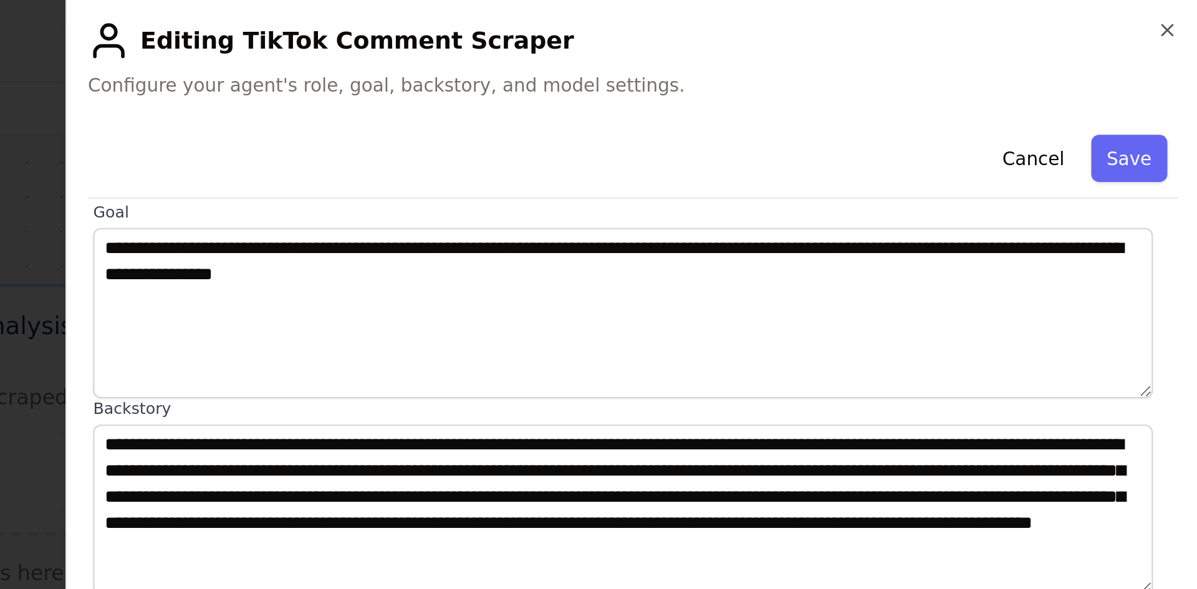
click at [727, 79] on div "Cancel Save" at bounding box center [928, 78] width 518 height 36
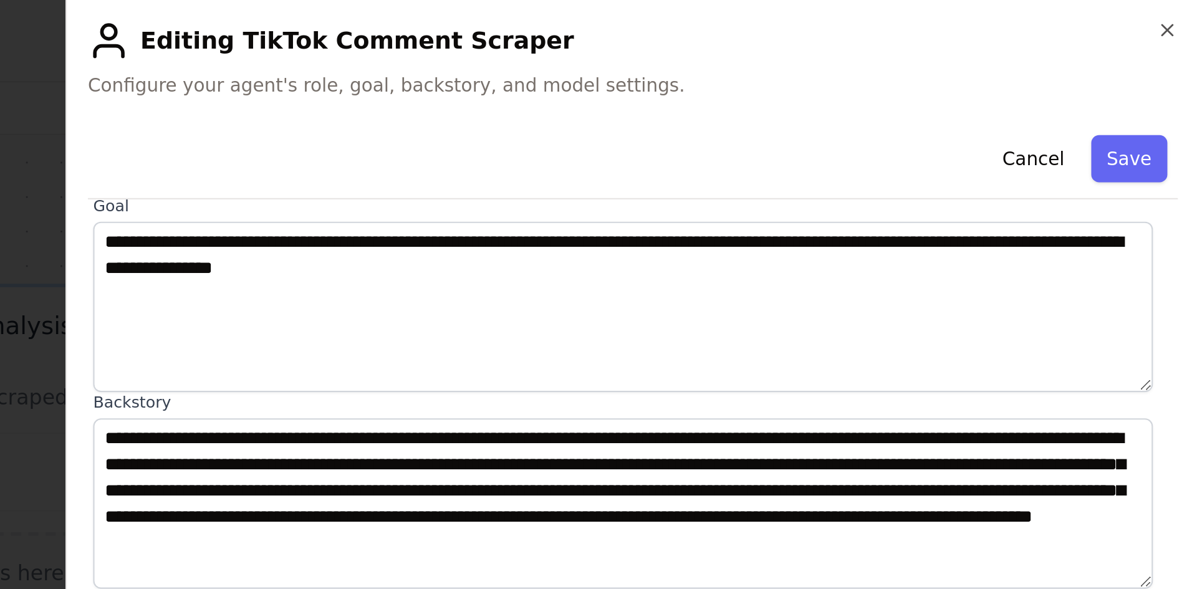
scroll to position [90, 0]
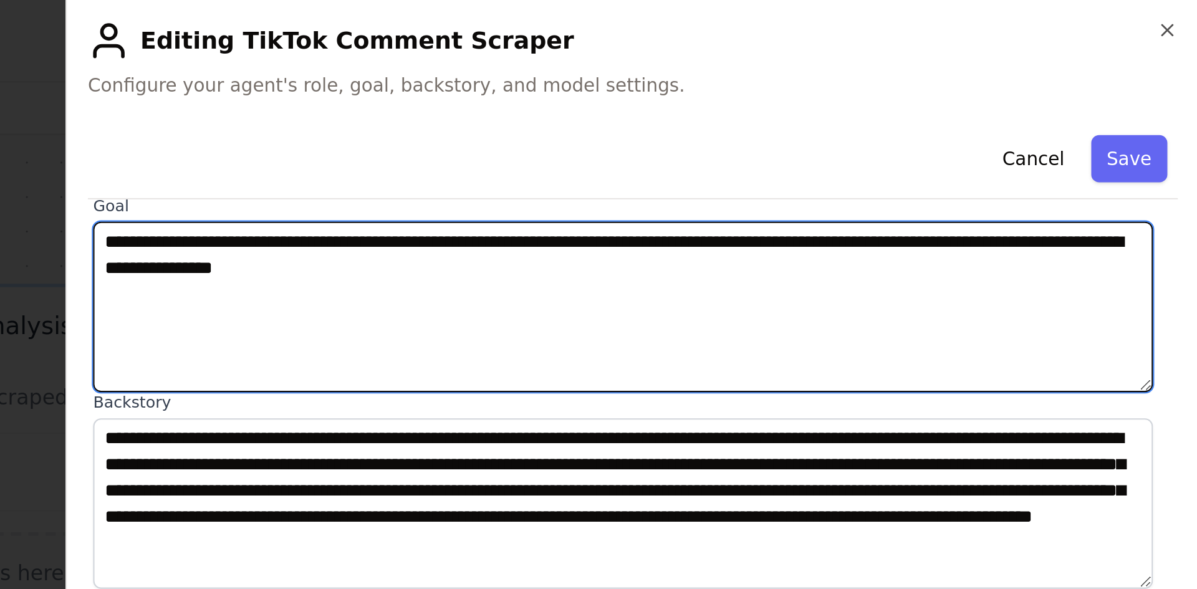
drag, startPoint x: 680, startPoint y: 114, endPoint x: 903, endPoint y: 111, distance: 223.1
click at [903, 111] on textarea "**********" at bounding box center [923, 146] width 504 height 81
click at [962, 125] on textarea "**********" at bounding box center [923, 146] width 504 height 81
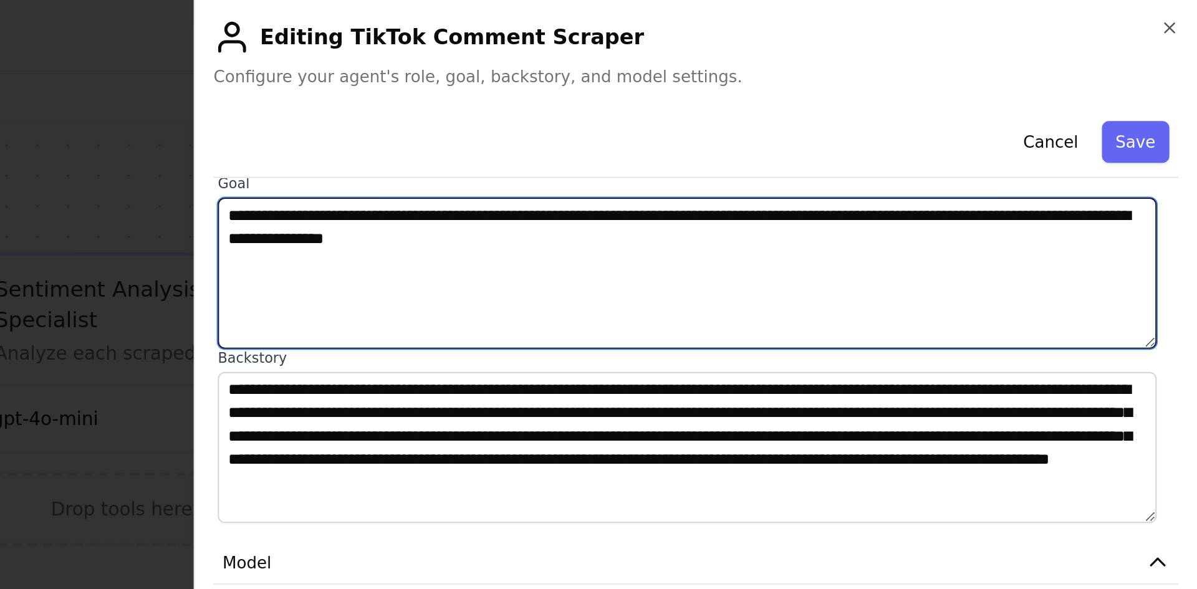
scroll to position [0, 0]
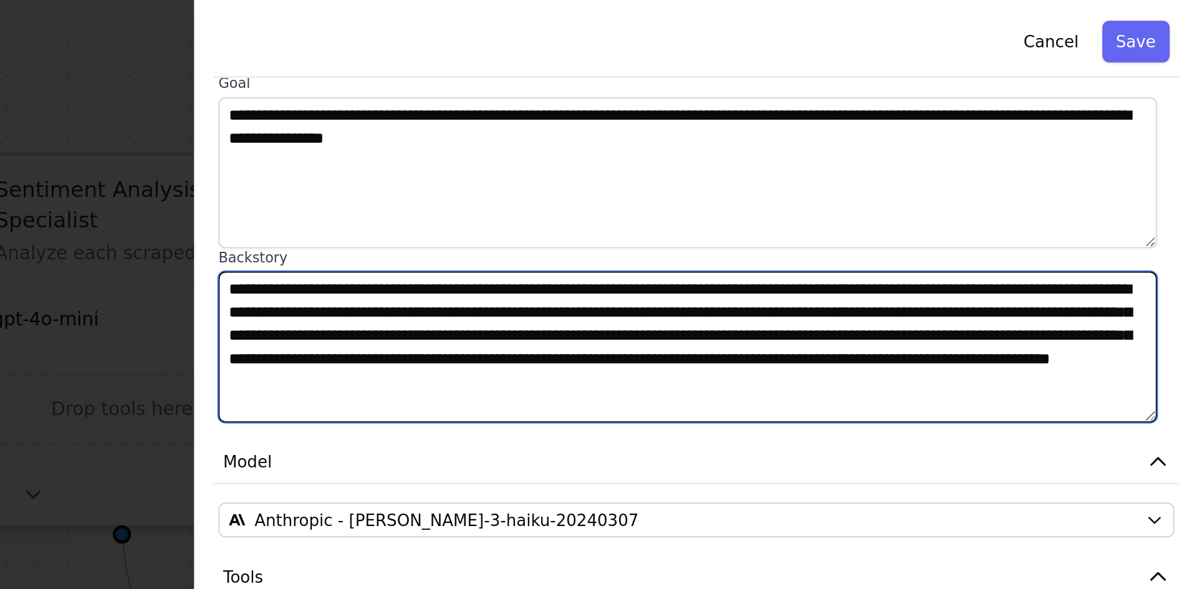
drag, startPoint x: 679, startPoint y: 211, endPoint x: 953, endPoint y: 248, distance: 276.1
click at [953, 248] on textarea "**********" at bounding box center [923, 239] width 504 height 81
drag, startPoint x: 681, startPoint y: 209, endPoint x: 874, endPoint y: 192, distance: 194.0
click at [874, 192] on div "**********" at bounding box center [927, 233] width 513 height 93
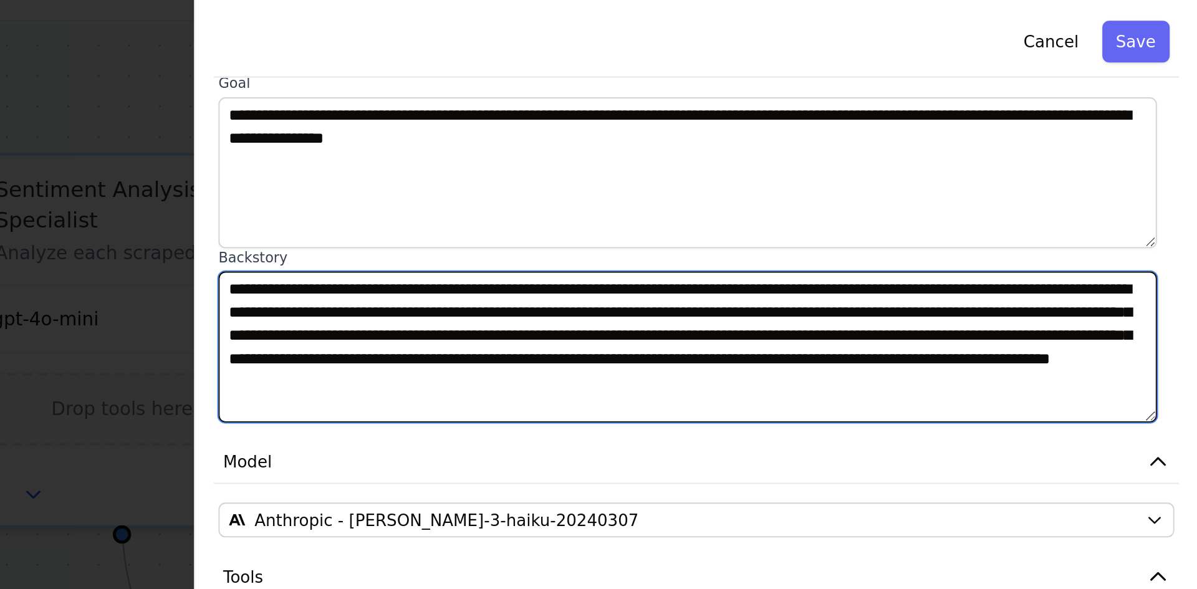
drag, startPoint x: 852, startPoint y: 218, endPoint x: 1088, endPoint y: 219, distance: 235.6
click at [1088, 219] on textarea "**********" at bounding box center [923, 239] width 504 height 81
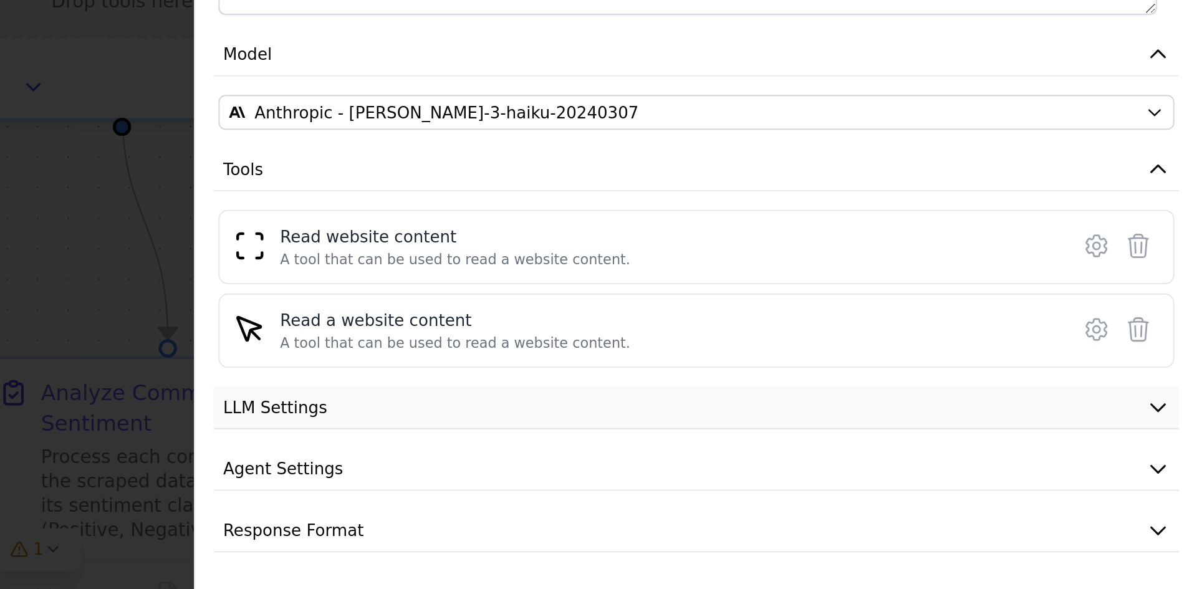
click at [765, 484] on button "LLM Settings" at bounding box center [928, 491] width 518 height 23
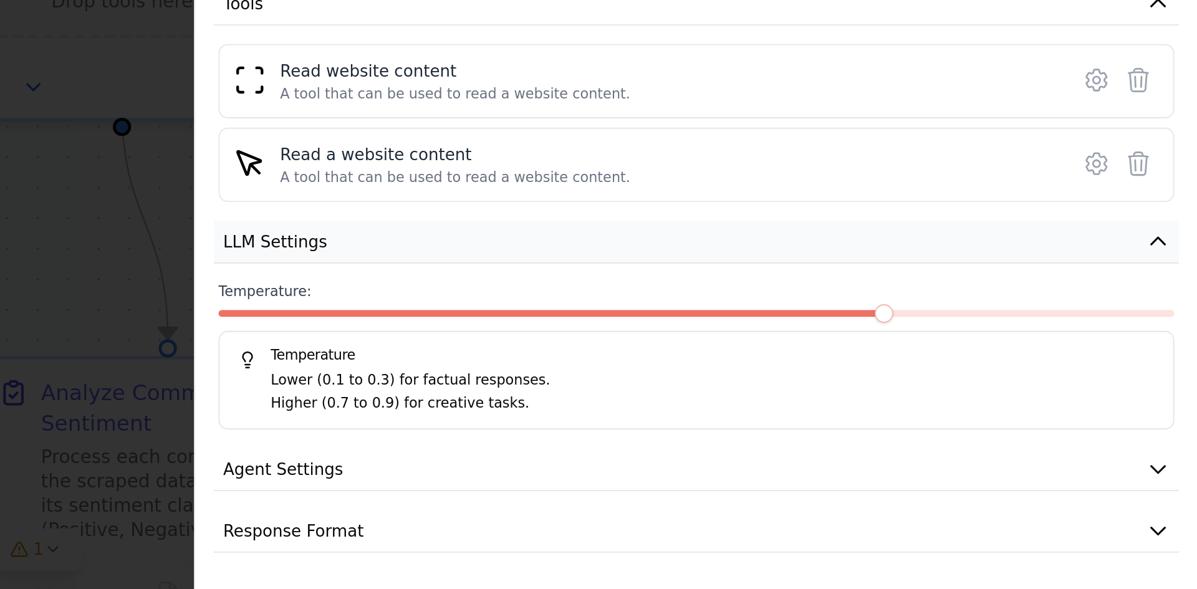
scroll to position [179, 0]
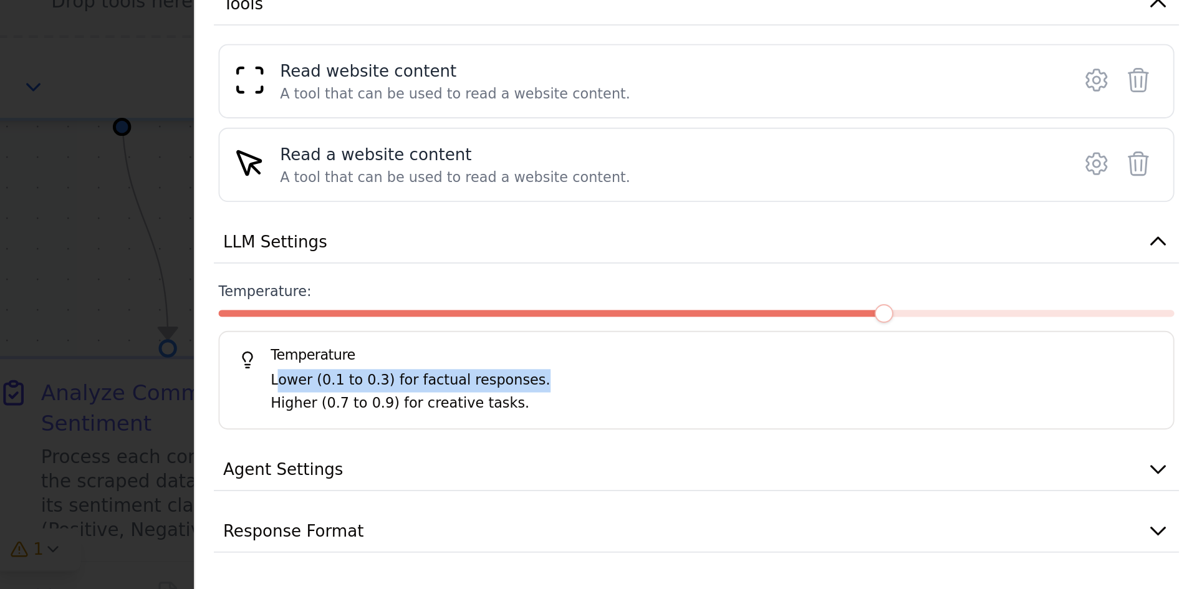
drag, startPoint x: 702, startPoint y: 476, endPoint x: 830, endPoint y: 482, distance: 128.5
click at [830, 482] on p "Lower (0.1 to 0.3) for factual responses." at bounding box center [936, 477] width 474 height 12
click at [767, 531] on button "Agent Settings" at bounding box center [928, 524] width 518 height 23
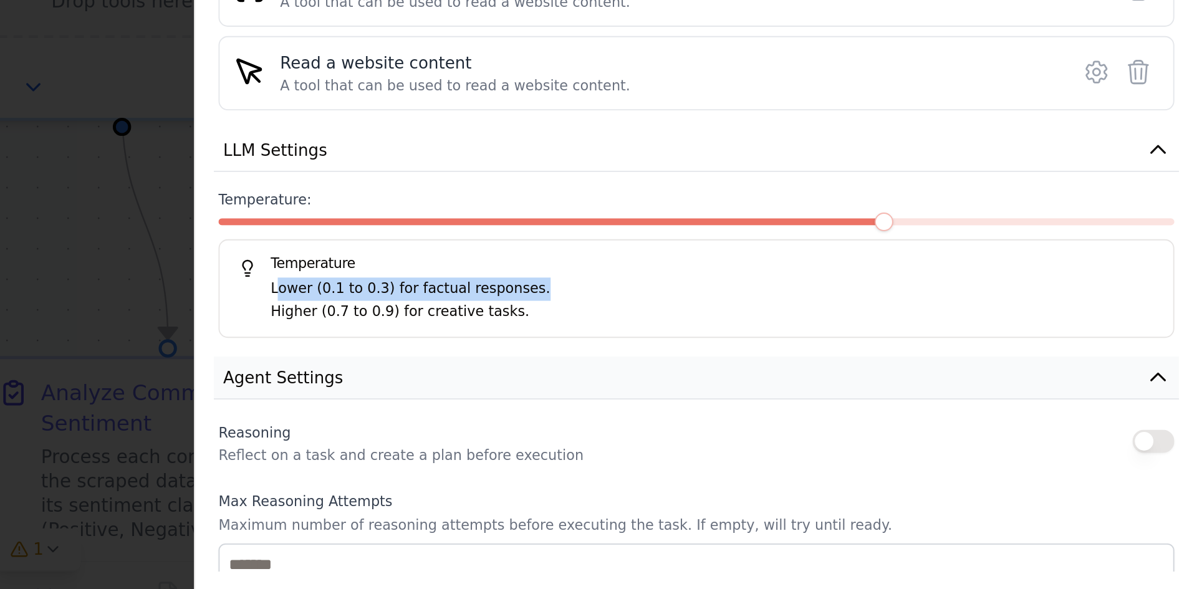
scroll to position [229, 0]
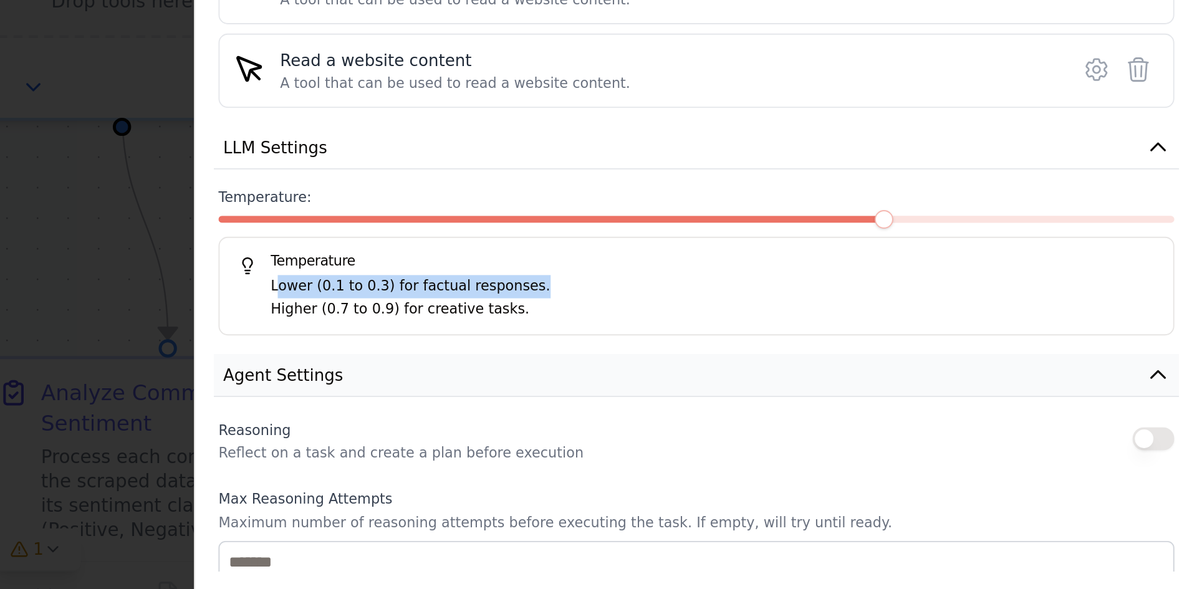
click at [778, 467] on button "Agent Settings" at bounding box center [928, 473] width 518 height 23
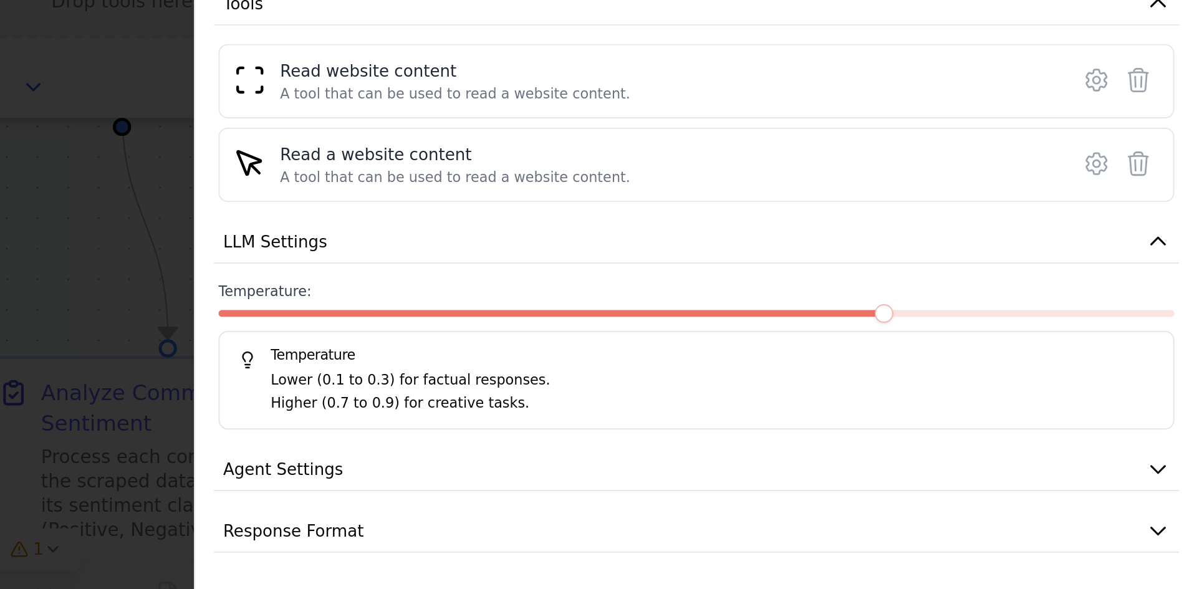
click at [879, 483] on p "Higher (0.7 to 0.9) for creative tasks." at bounding box center [936, 489] width 474 height 12
click at [862, 511] on div "**********" at bounding box center [928, 225] width 518 height 688
click at [859, 517] on button "Agent Settings" at bounding box center [928, 524] width 518 height 23
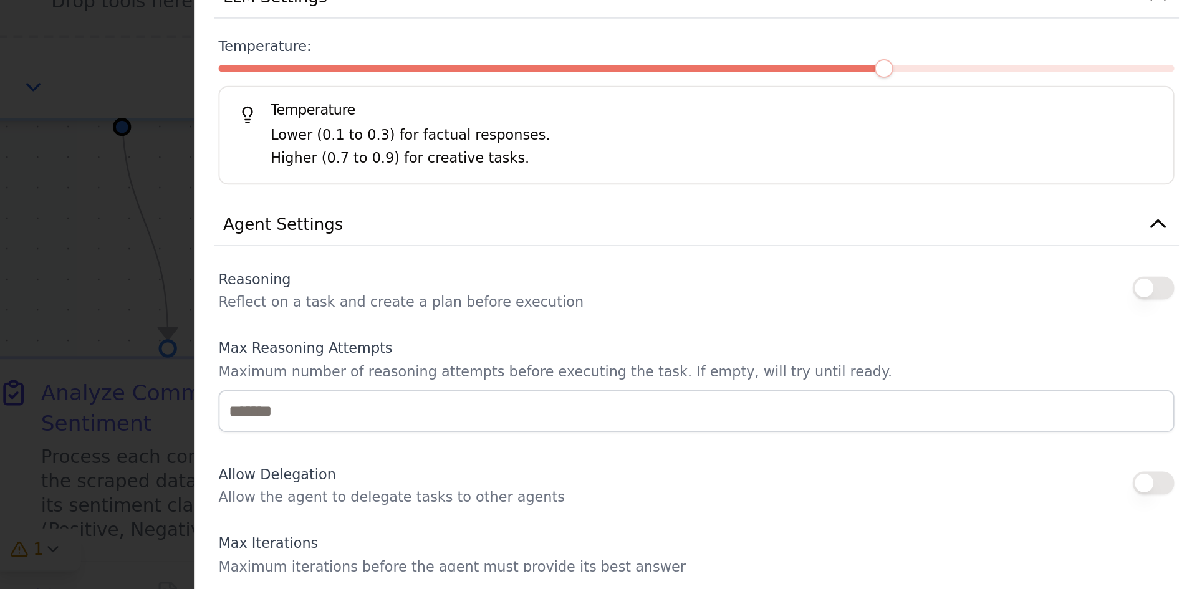
scroll to position [421, 0]
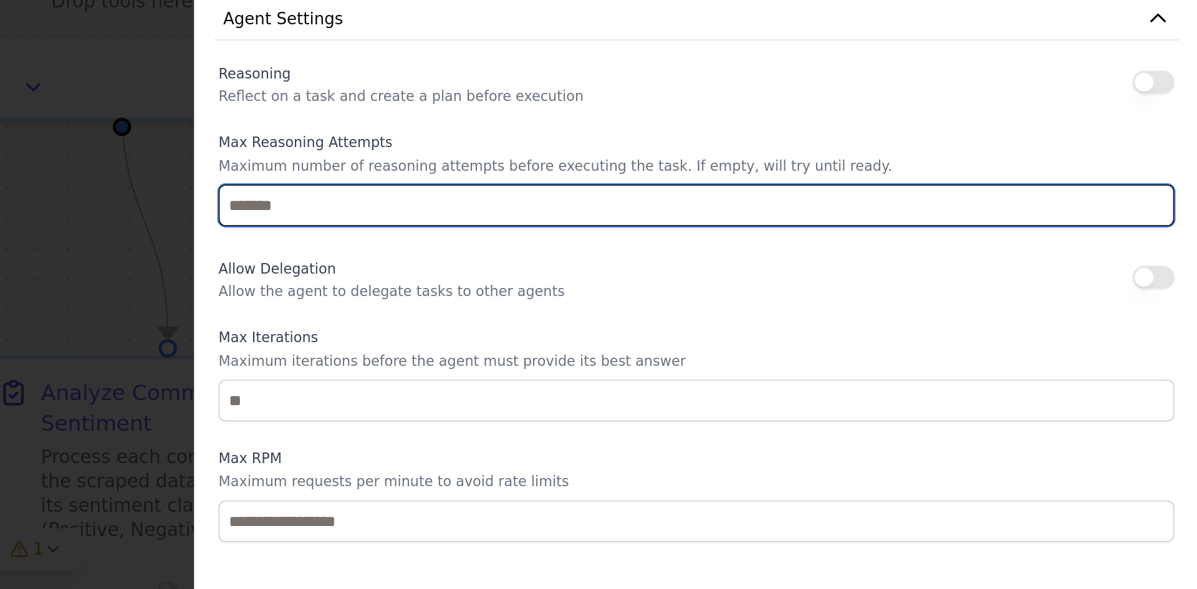
click at [714, 373] on input "number" at bounding box center [927, 382] width 513 height 22
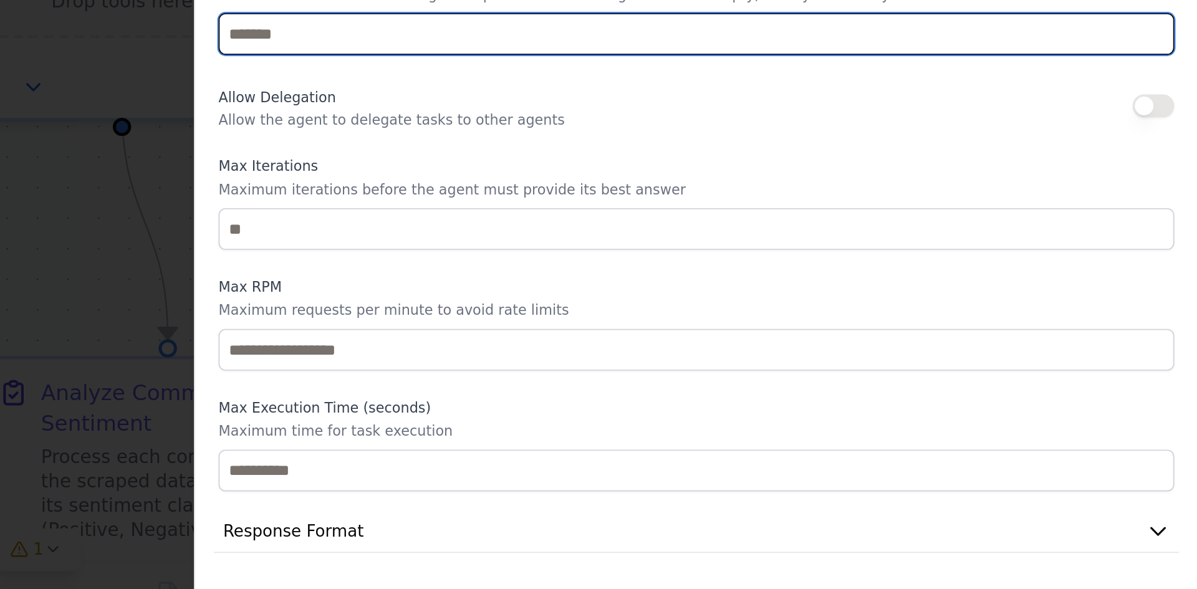
scroll to position [0, 0]
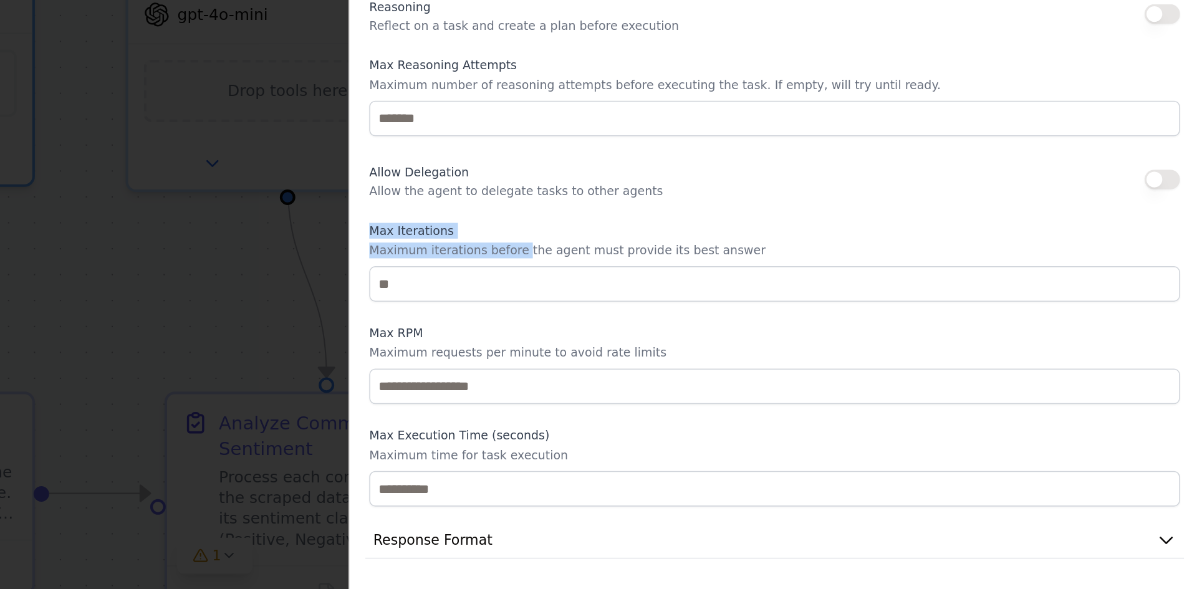
drag, startPoint x: 671, startPoint y: 365, endPoint x: 762, endPoint y: 369, distance: 91.1
click at [762, 369] on div "Max Iterations Maximum iterations before the agent must provide its best answer" at bounding box center [927, 381] width 513 height 50
click at [762, 369] on p "Maximum iterations before the agent must provide its best answer" at bounding box center [927, 374] width 513 height 10
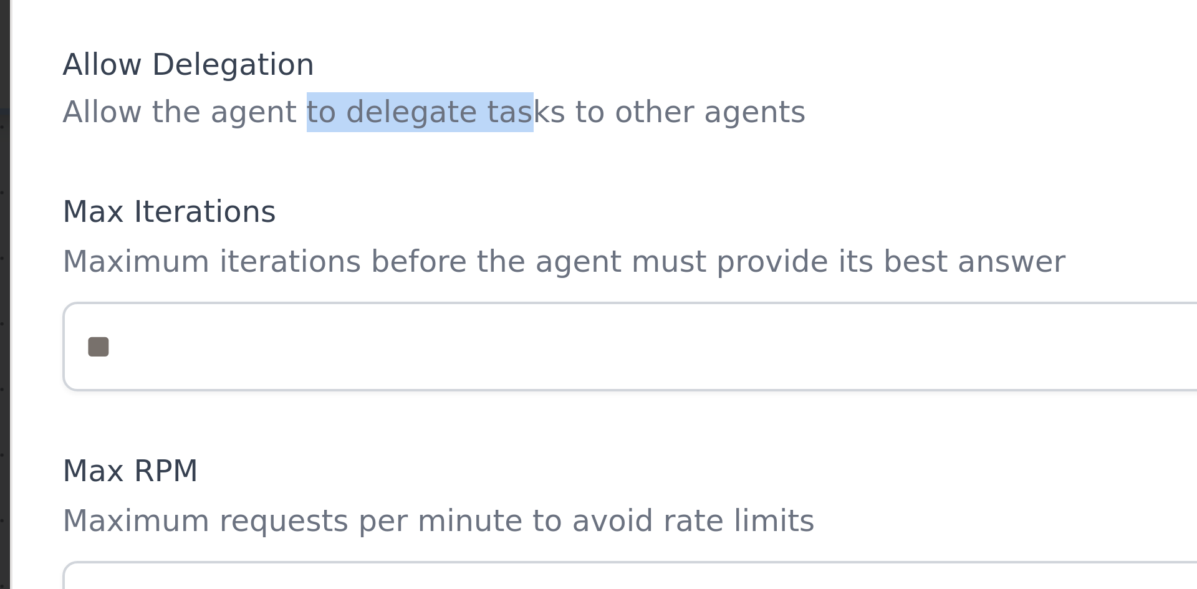
drag, startPoint x: 725, startPoint y: 337, endPoint x: 773, endPoint y: 340, distance: 48.7
click at [773, 340] on p "Allow the agent to delegate tasks to other agents" at bounding box center [764, 337] width 186 height 10
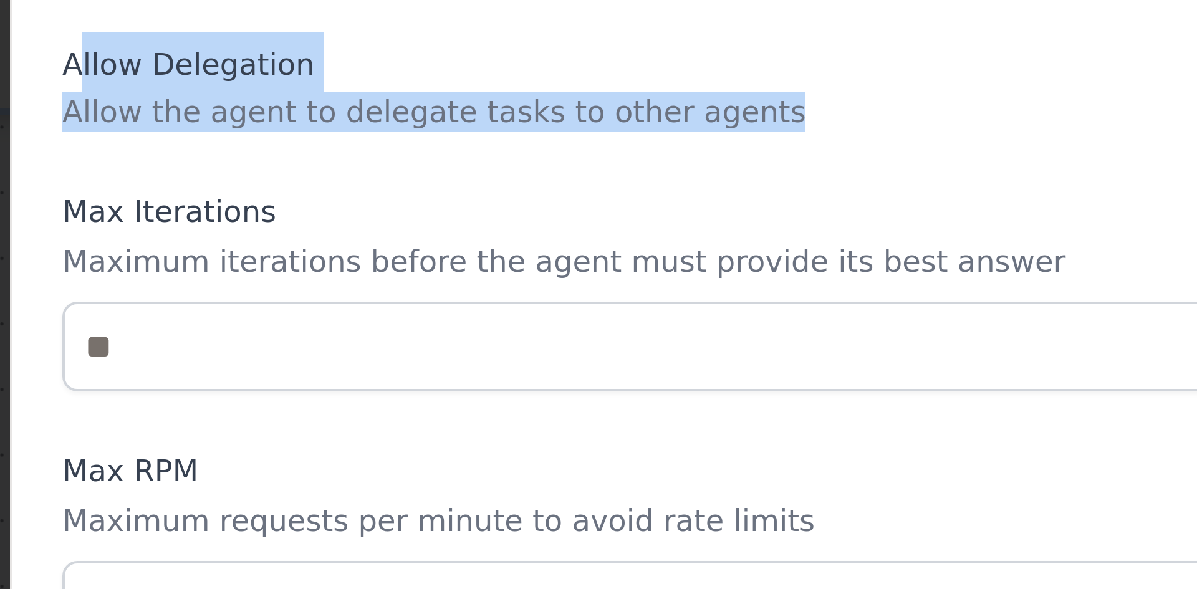
drag, startPoint x: 676, startPoint y: 327, endPoint x: 863, endPoint y: 337, distance: 187.2
click at [863, 337] on div "Allow Delegation Allow the agent to delegate tasks to other agents" at bounding box center [927, 329] width 513 height 25
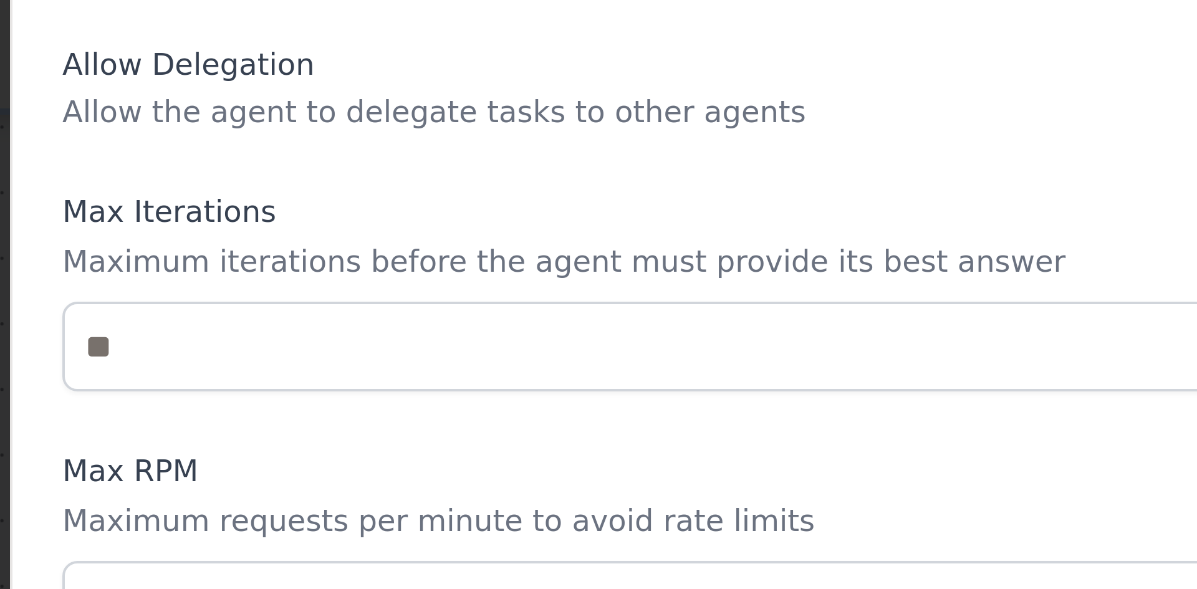
click at [863, 337] on div "Allow Delegation Allow the agent to delegate tasks to other agents" at bounding box center [927, 329] width 513 height 25
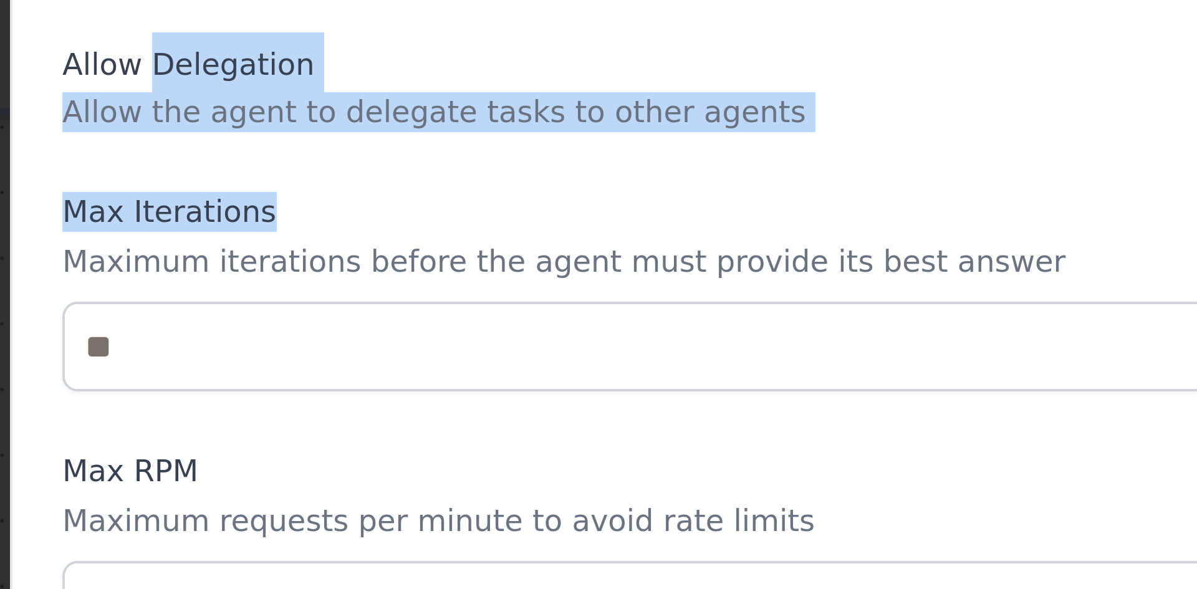
drag, startPoint x: 853, startPoint y: 342, endPoint x: 695, endPoint y: 320, distance: 159.3
click at [695, 320] on div "Reasoning Reflect on a task and create a plan before execution Max Reasoning At…" at bounding box center [927, 374] width 513 height 324
click at [717, 351] on div "Reasoning Reflect on a task and create a plan before execution Max Reasoning At…" at bounding box center [927, 374] width 513 height 324
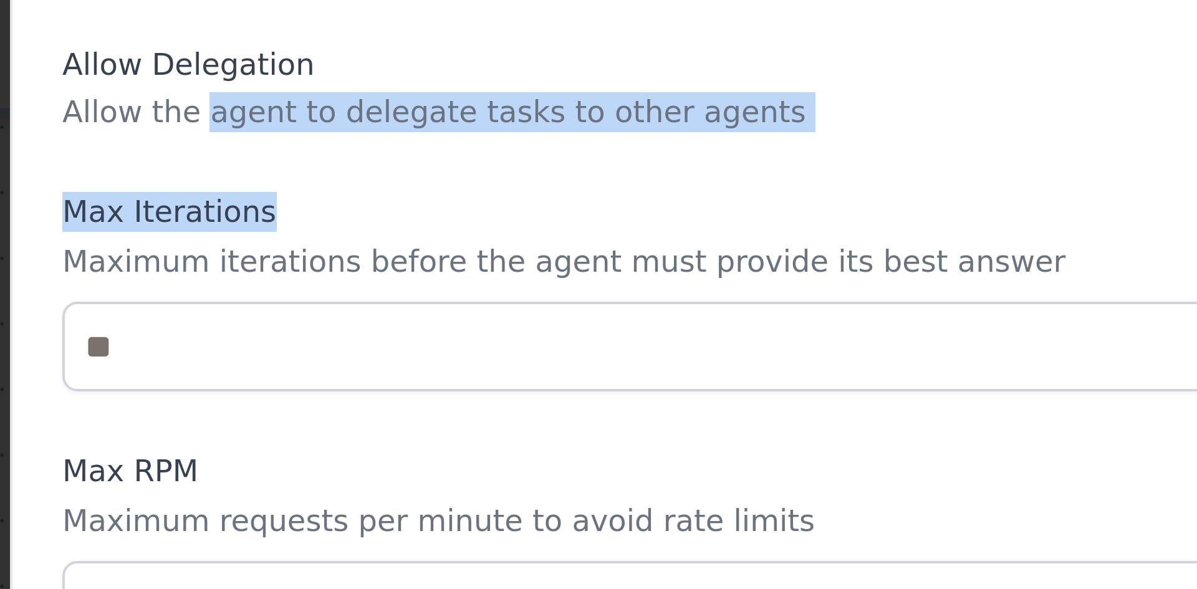
drag, startPoint x: 717, startPoint y: 351, endPoint x: 715, endPoint y: 339, distance: 12.0
click at [715, 339] on div "Reasoning Reflect on a task and create a plan before execution Max Reasoning At…" at bounding box center [927, 374] width 513 height 324
click at [715, 339] on p "Allow the agent to delegate tasks to other agents" at bounding box center [764, 337] width 186 height 10
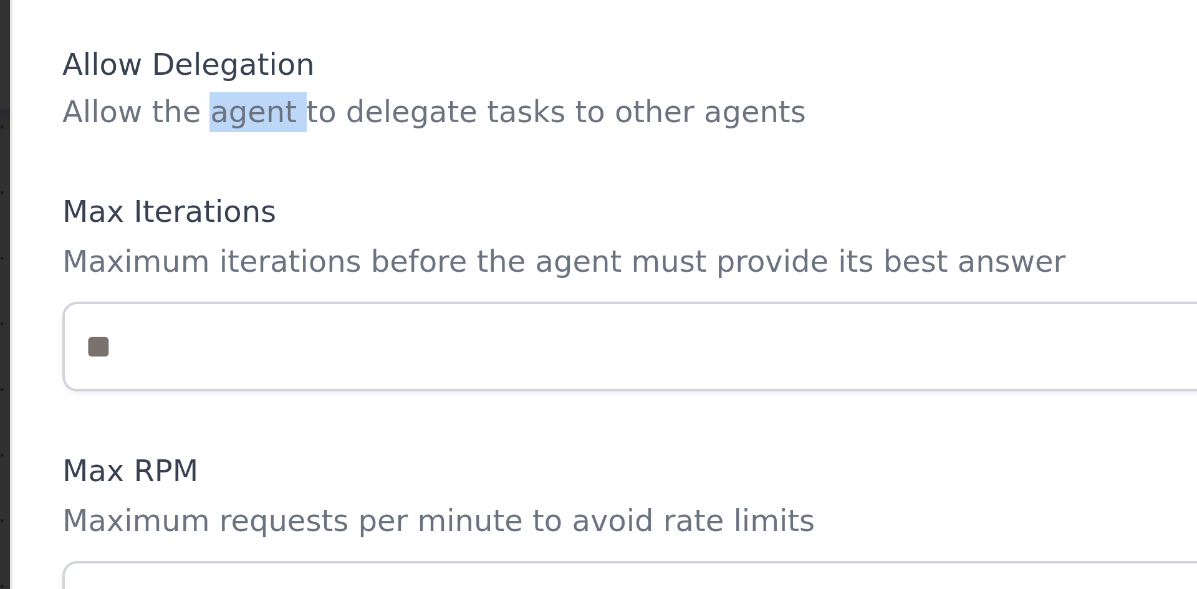
click at [715, 339] on p "Allow the agent to delegate tasks to other agents" at bounding box center [764, 337] width 186 height 10
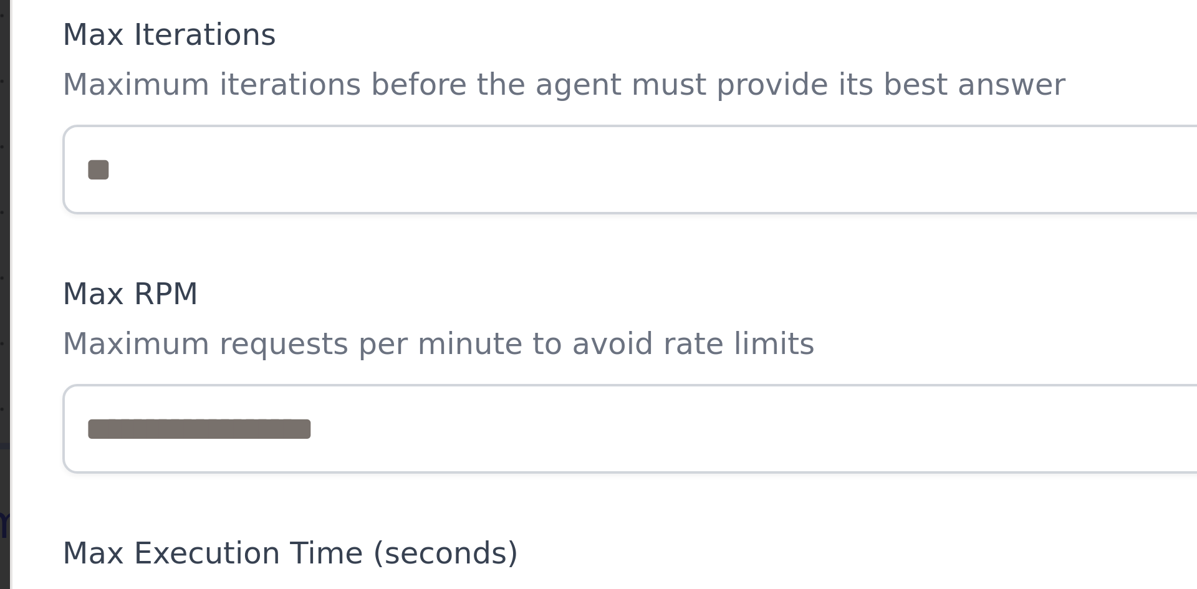
click at [680, 378] on p "Maximum iterations before the agent must provide its best answer" at bounding box center [927, 374] width 513 height 10
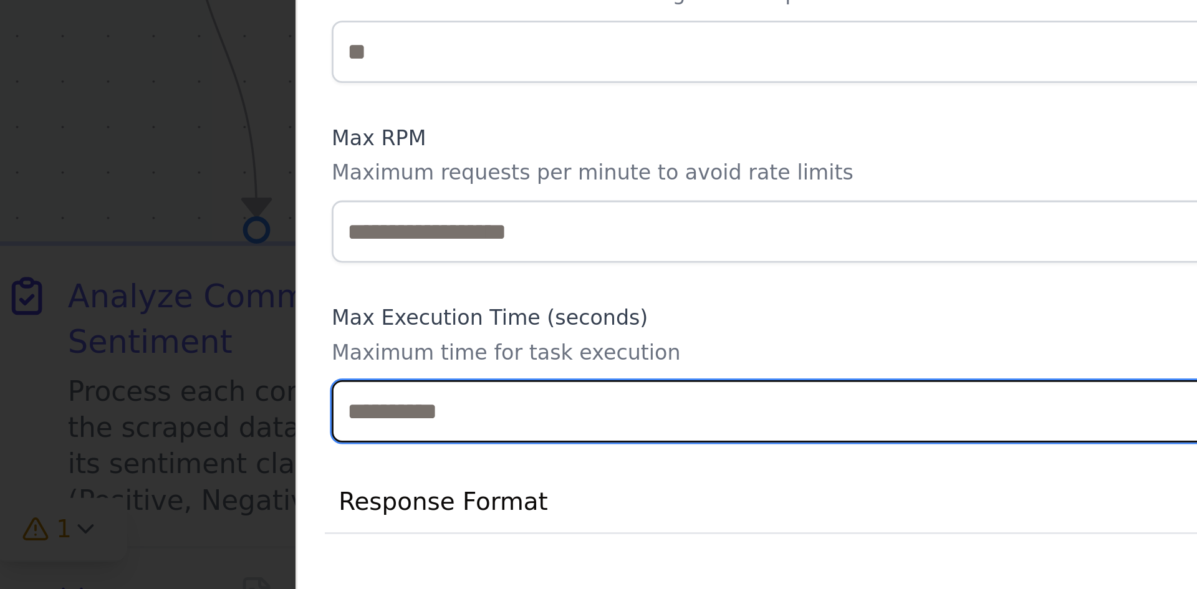
click at [715, 524] on input "number" at bounding box center [927, 525] width 513 height 22
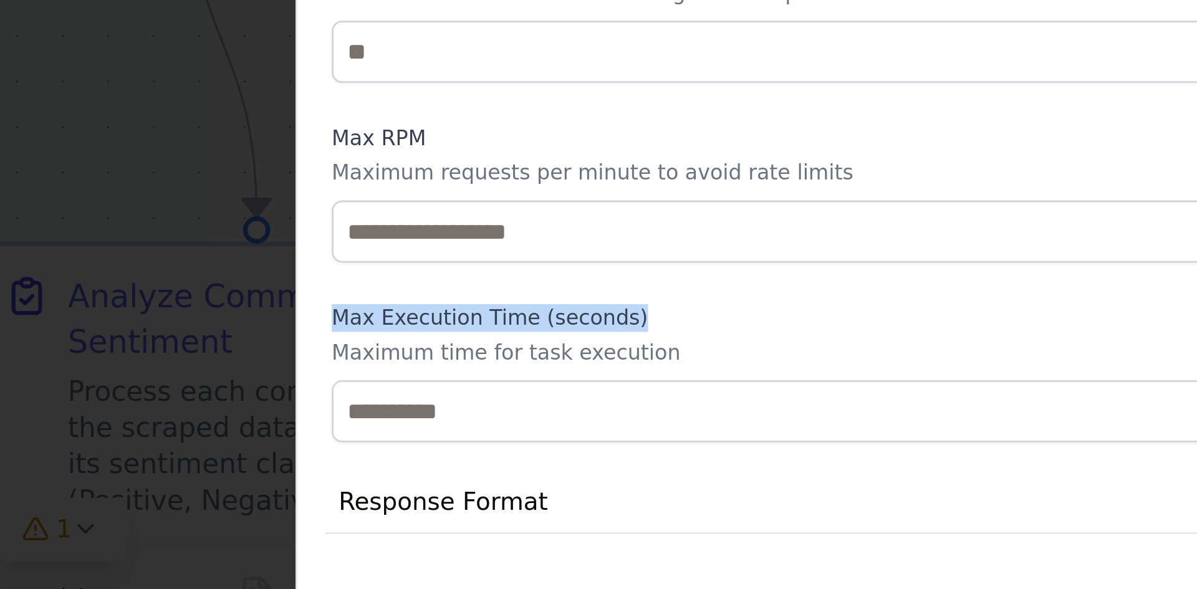
drag, startPoint x: 672, startPoint y: 492, endPoint x: 806, endPoint y: 516, distance: 136.7
click at [806, 516] on div "Max Execution Time (seconds) Maximum time for task execution" at bounding box center [927, 511] width 513 height 50
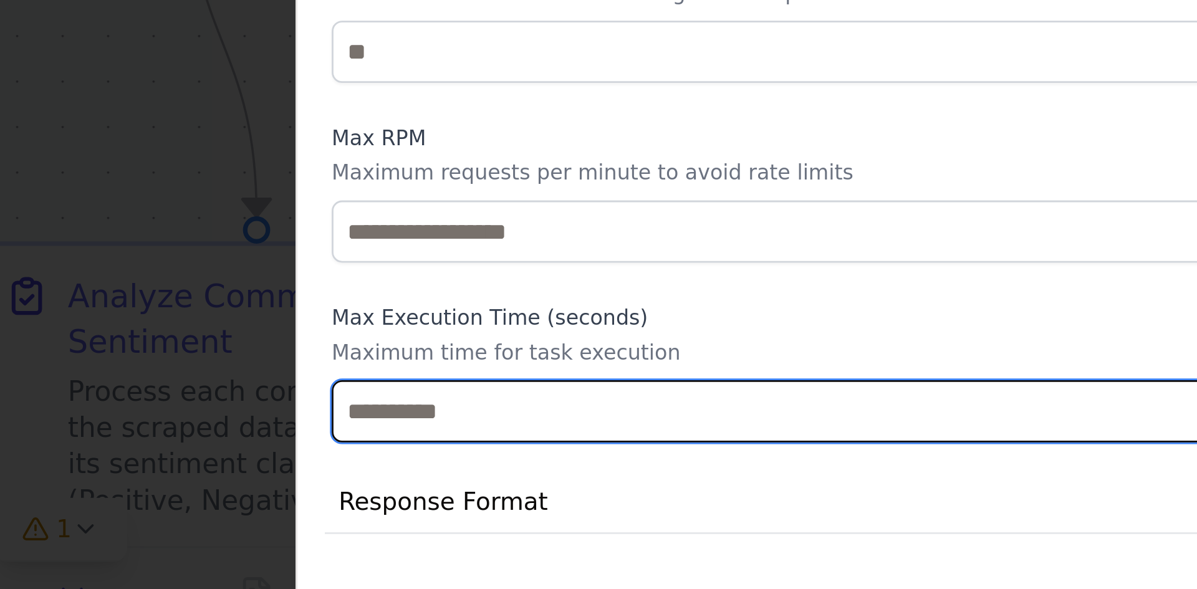
click at [806, 516] on input "number" at bounding box center [927, 525] width 513 height 22
click at [777, 524] on input "number" at bounding box center [927, 525] width 513 height 22
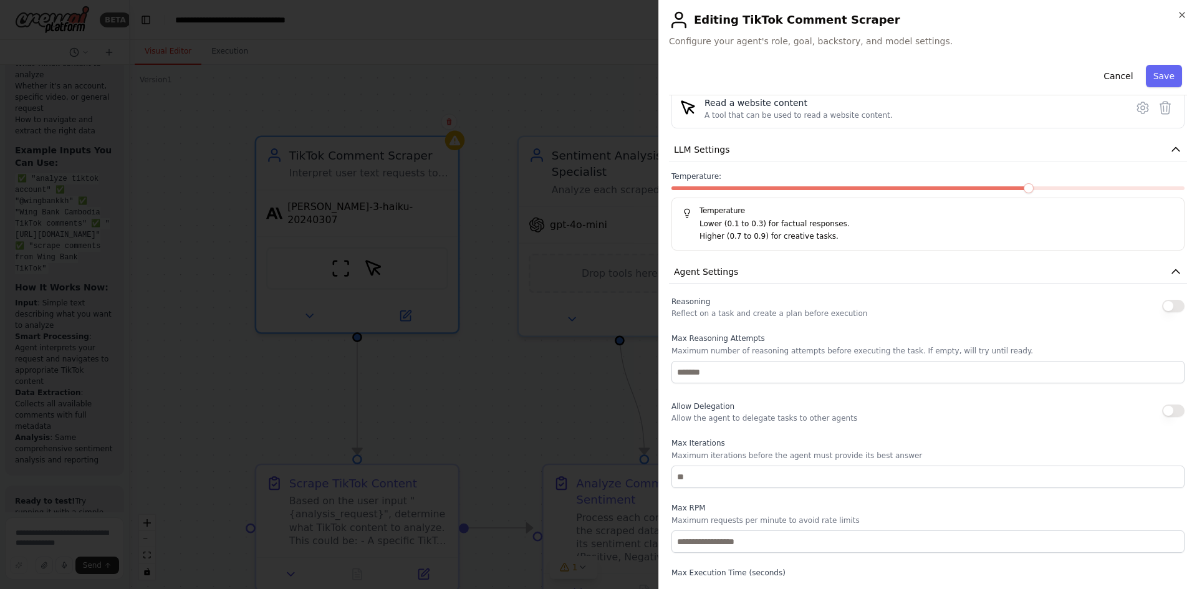
scroll to position [513, 0]
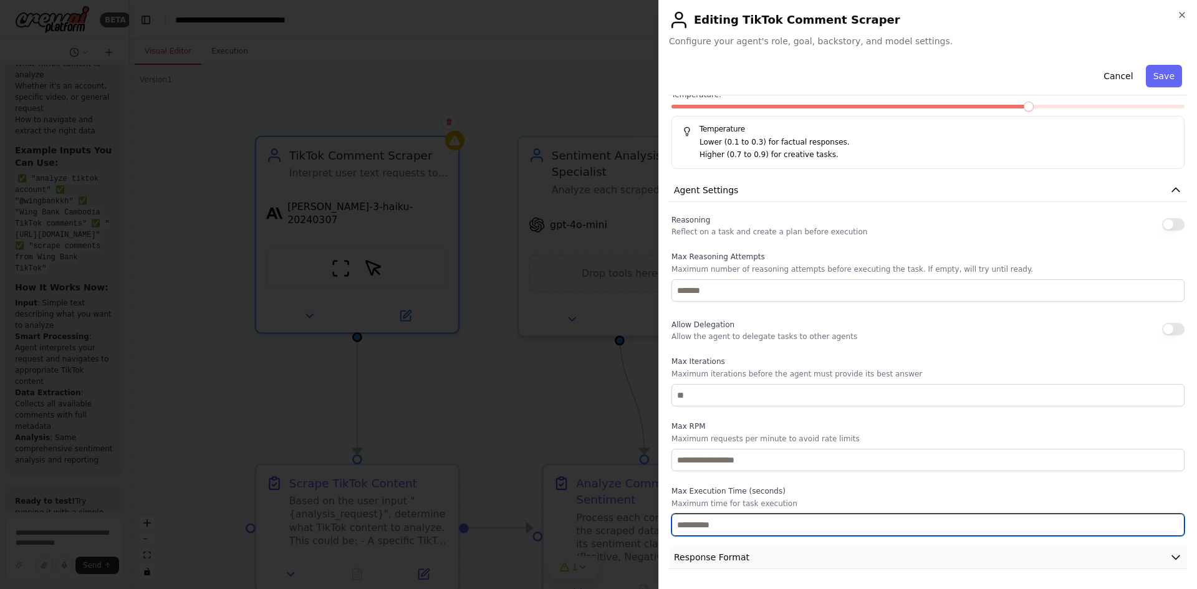
type input "*"
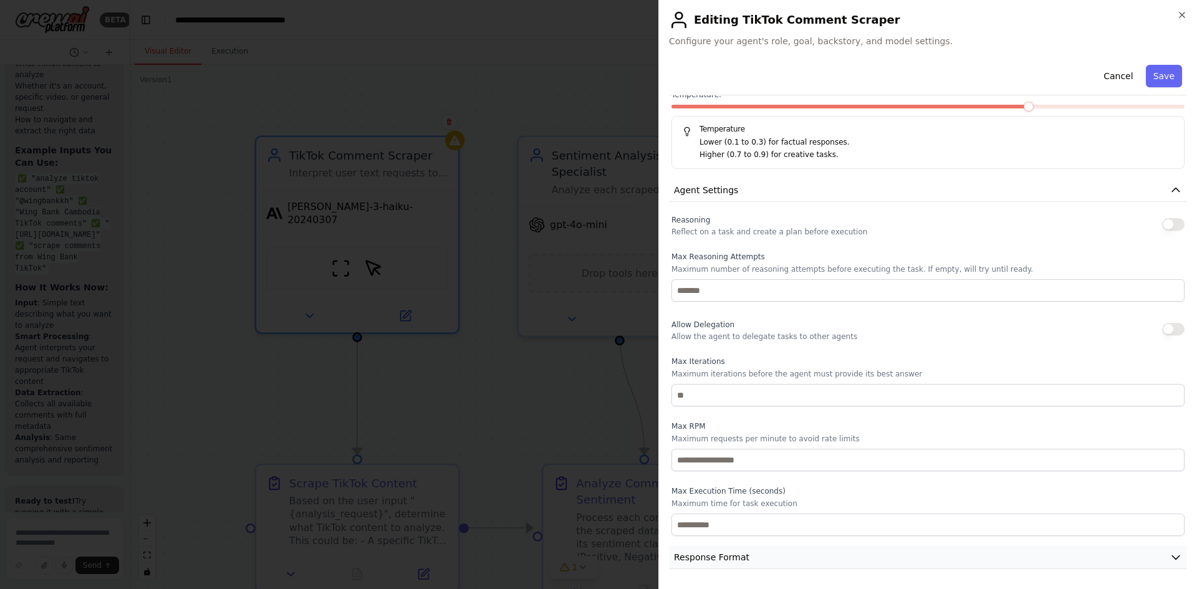
click at [760, 552] on button "Response Format" at bounding box center [928, 557] width 518 height 23
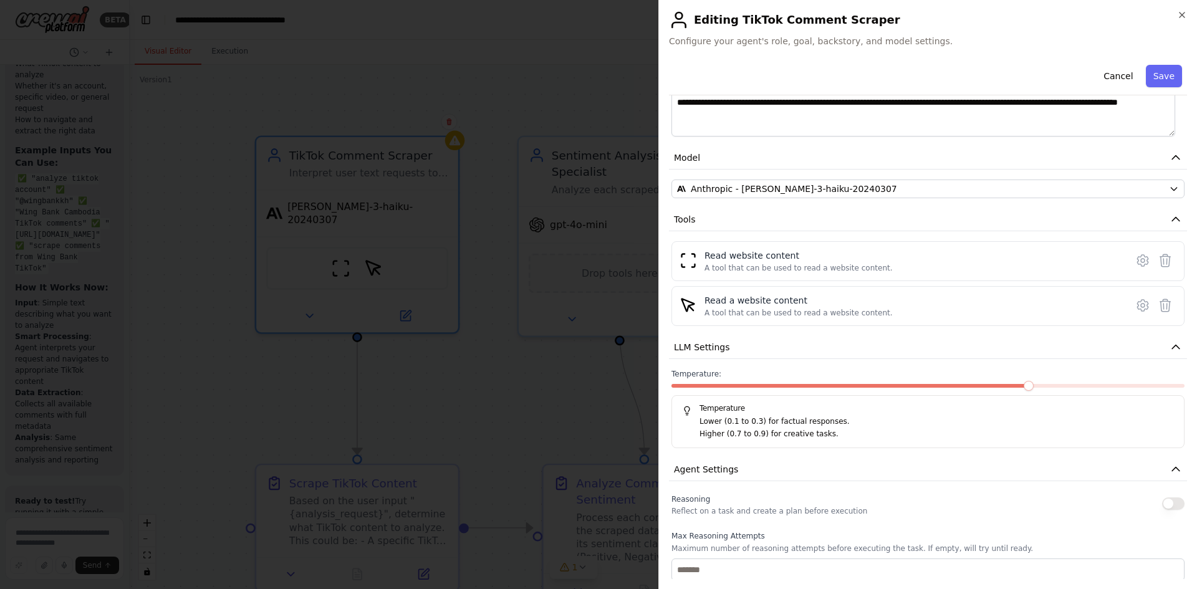
scroll to position [0, 0]
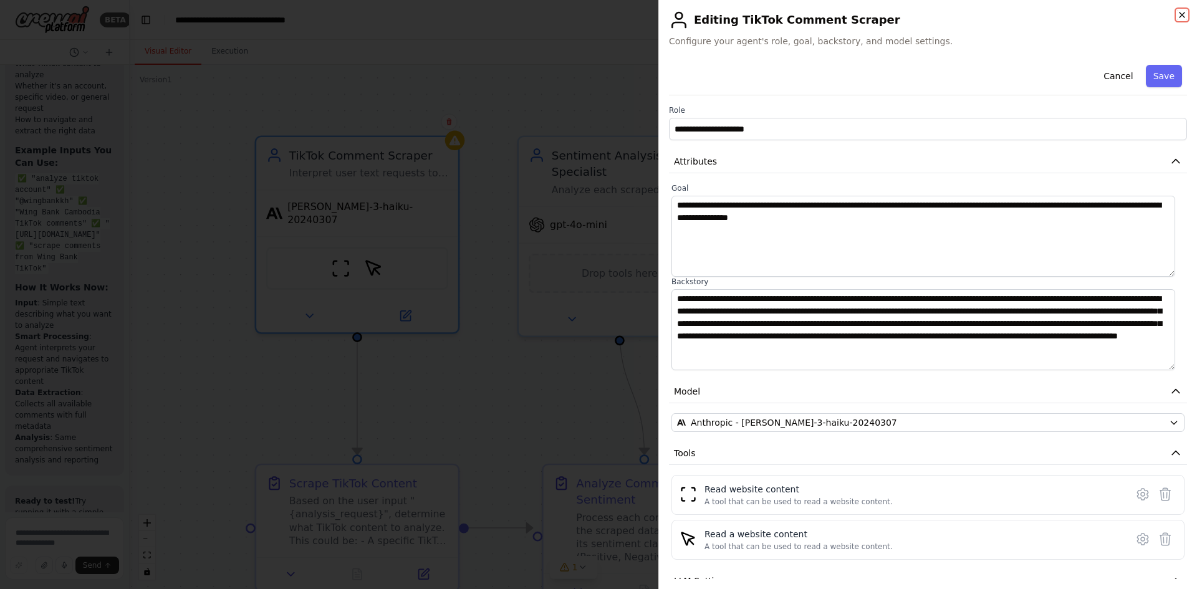
click at [1179, 19] on icon "button" at bounding box center [1182, 15] width 10 height 10
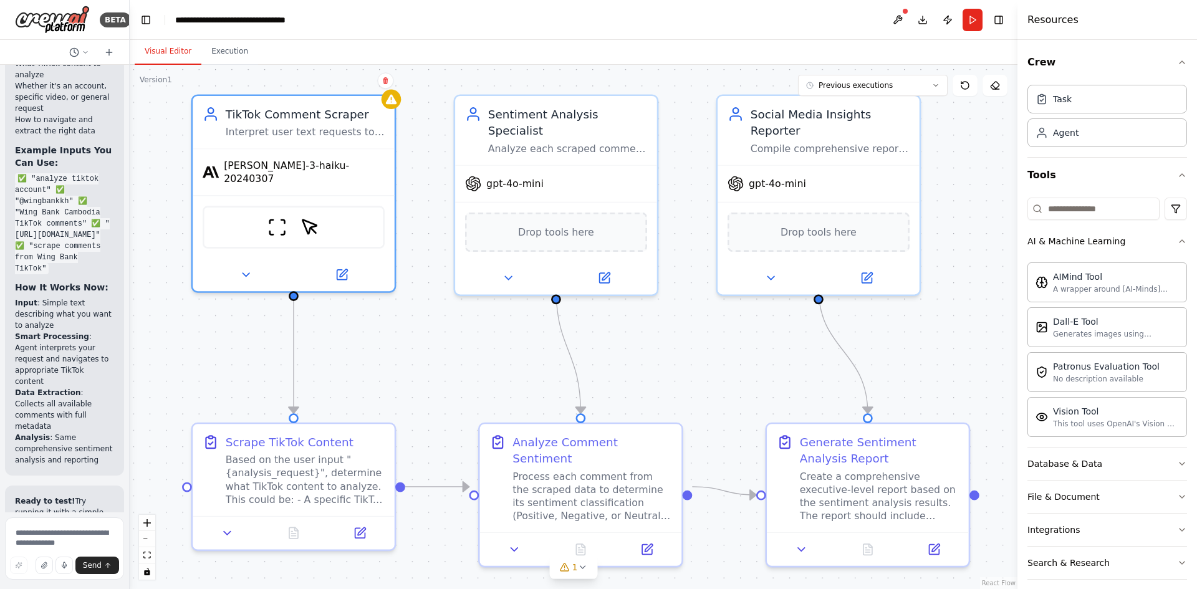
drag, startPoint x: 533, startPoint y: 339, endPoint x: 461, endPoint y: 279, distance: 93.8
click at [461, 279] on div ".deletable-edge-delete-btn { width: 20px; height: 20px; border: 0px solid #ffff…" at bounding box center [573, 327] width 887 height 524
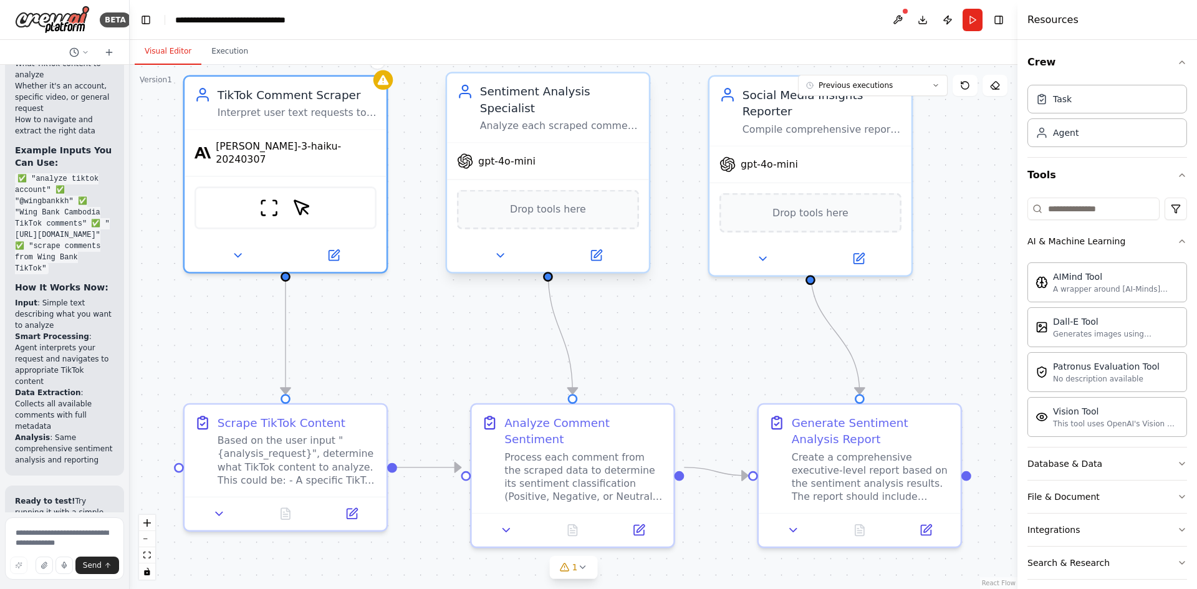
click at [547, 203] on div "Drop tools here" at bounding box center [548, 209] width 182 height 39
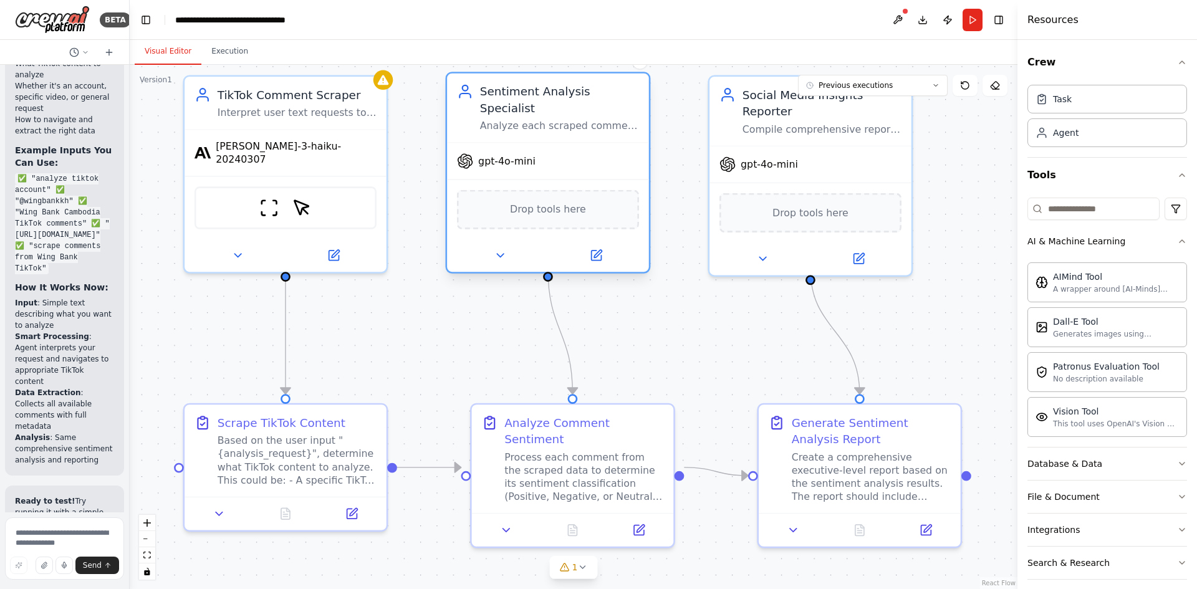
click at [569, 202] on div "Drop tools here" at bounding box center [548, 209] width 182 height 39
click at [600, 251] on icon at bounding box center [596, 256] width 10 height 10
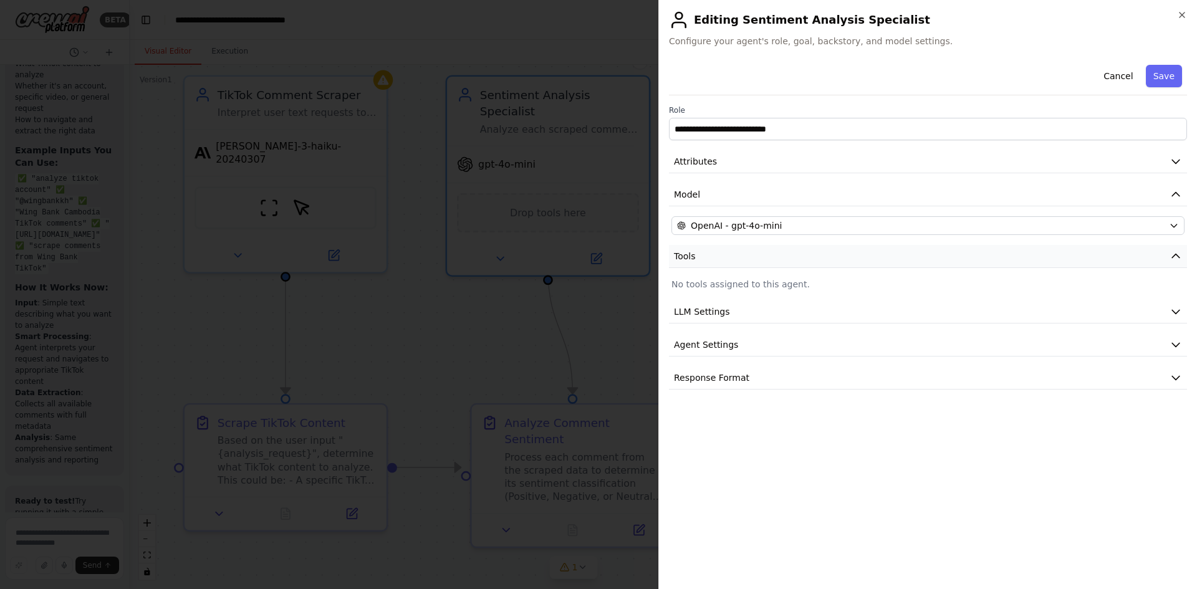
click at [763, 261] on button "Tools" at bounding box center [928, 256] width 518 height 23
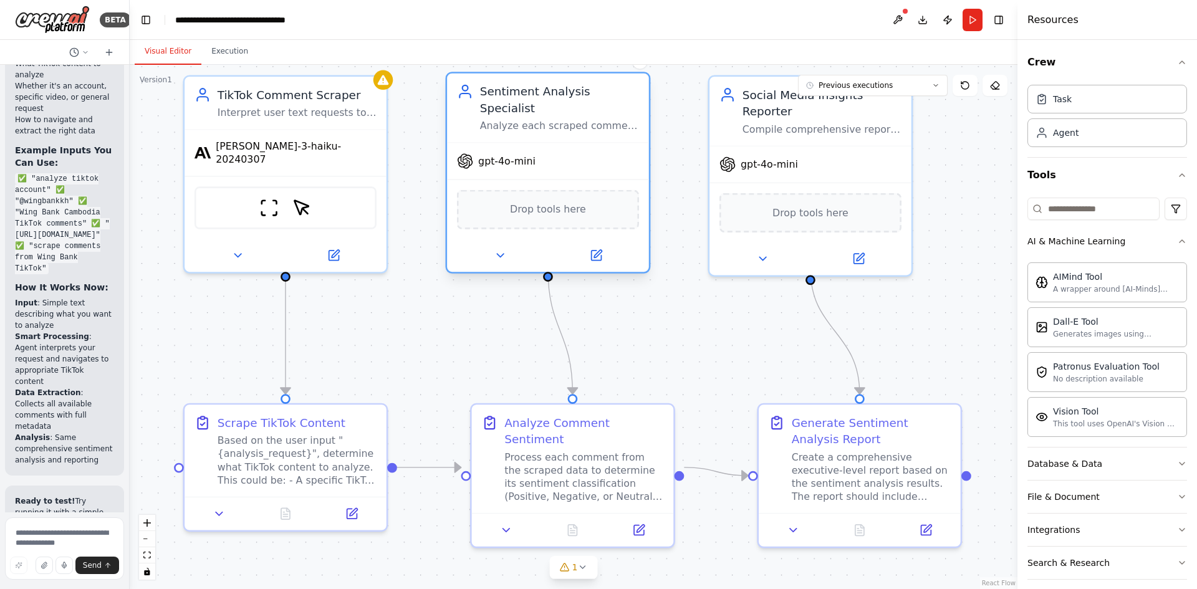
click at [504, 253] on div at bounding box center [548, 255] width 202 height 33
click at [504, 249] on icon at bounding box center [499, 255] width 13 height 13
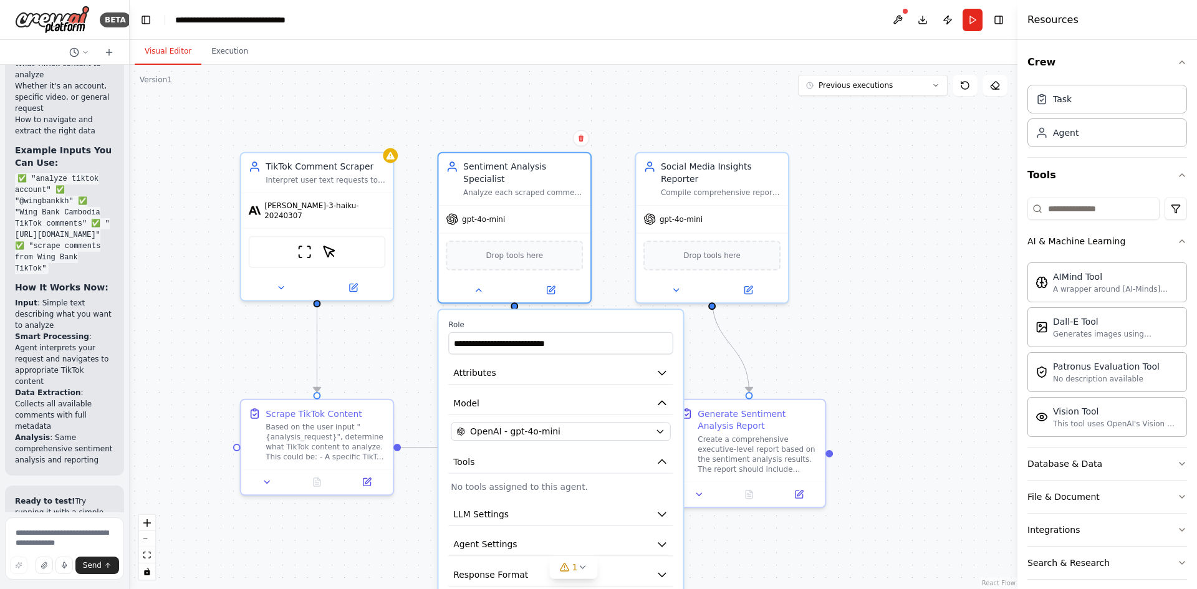
click at [511, 462] on div "**********" at bounding box center [560, 468] width 244 height 316
click at [391, 337] on div ".deletable-edge-delete-btn { width: 20px; height: 20px; border: 0px solid #ffff…" at bounding box center [573, 327] width 887 height 524
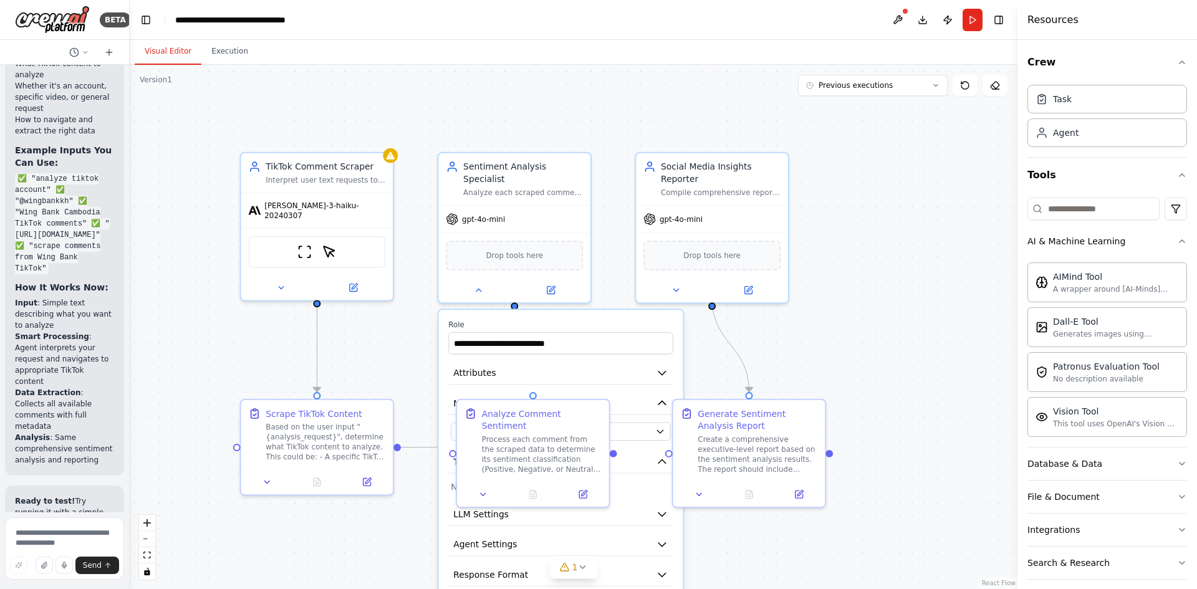
click at [930, 442] on div ".deletable-edge-delete-btn { width: 20px; height: 20px; border: 0px solid #ffff…" at bounding box center [573, 327] width 887 height 524
click at [48, 26] on img at bounding box center [52, 20] width 75 height 28
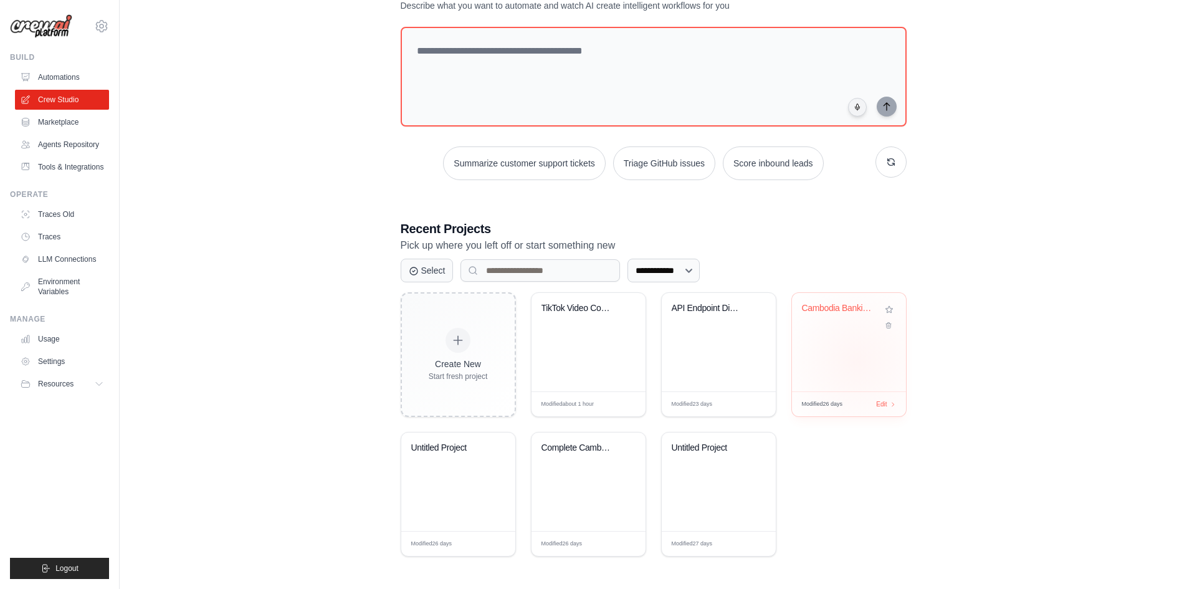
click at [857, 361] on div "Cambodia Banking Data Scraper & [PERSON_NAME]..." at bounding box center [849, 342] width 114 height 98
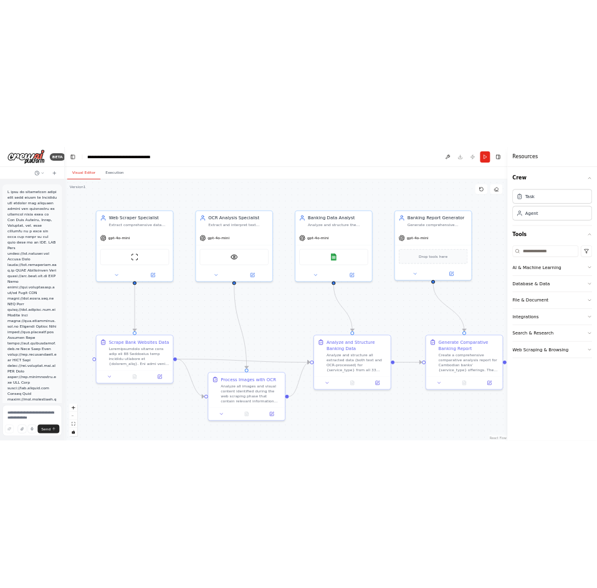
scroll to position [2859, 0]
